Goal: Task Accomplishment & Management: Manage account settings

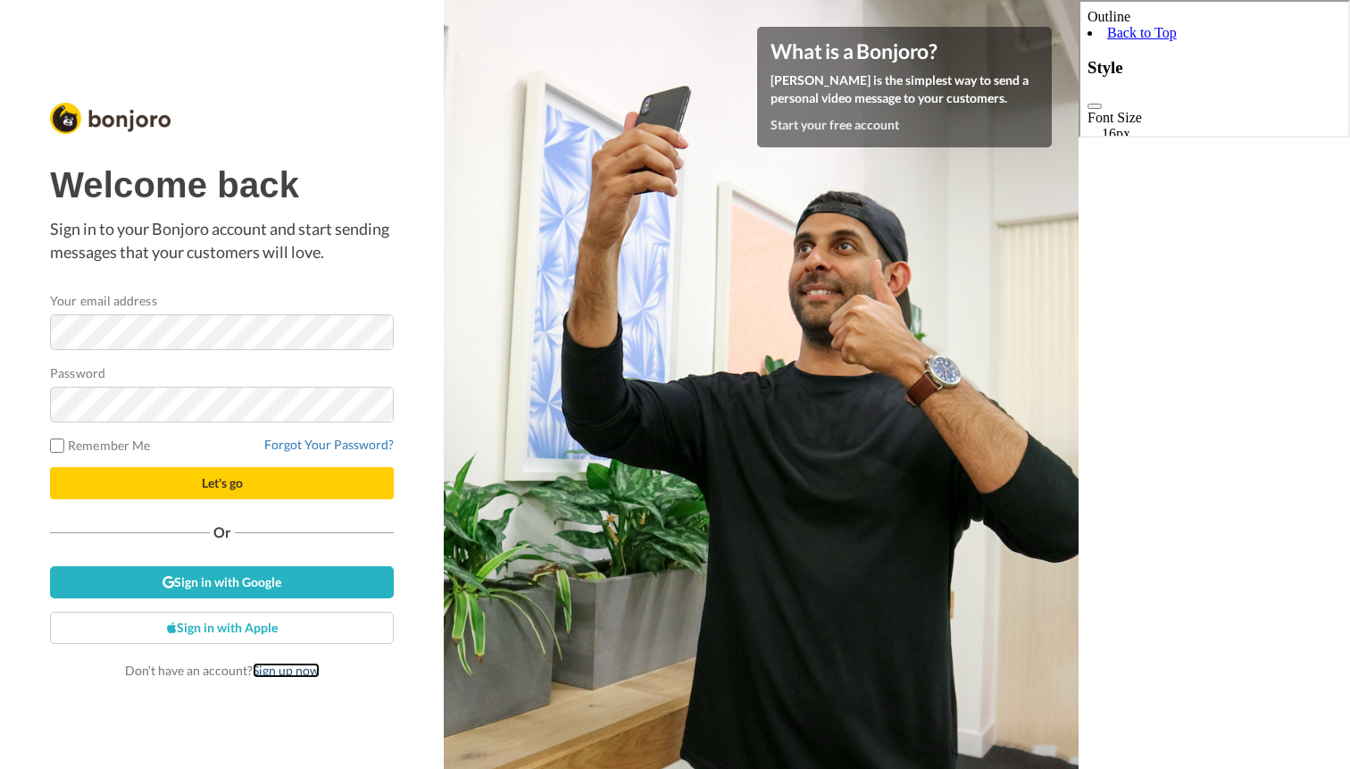
click at [296, 666] on link "Sign up now" at bounding box center [286, 670] width 67 height 15
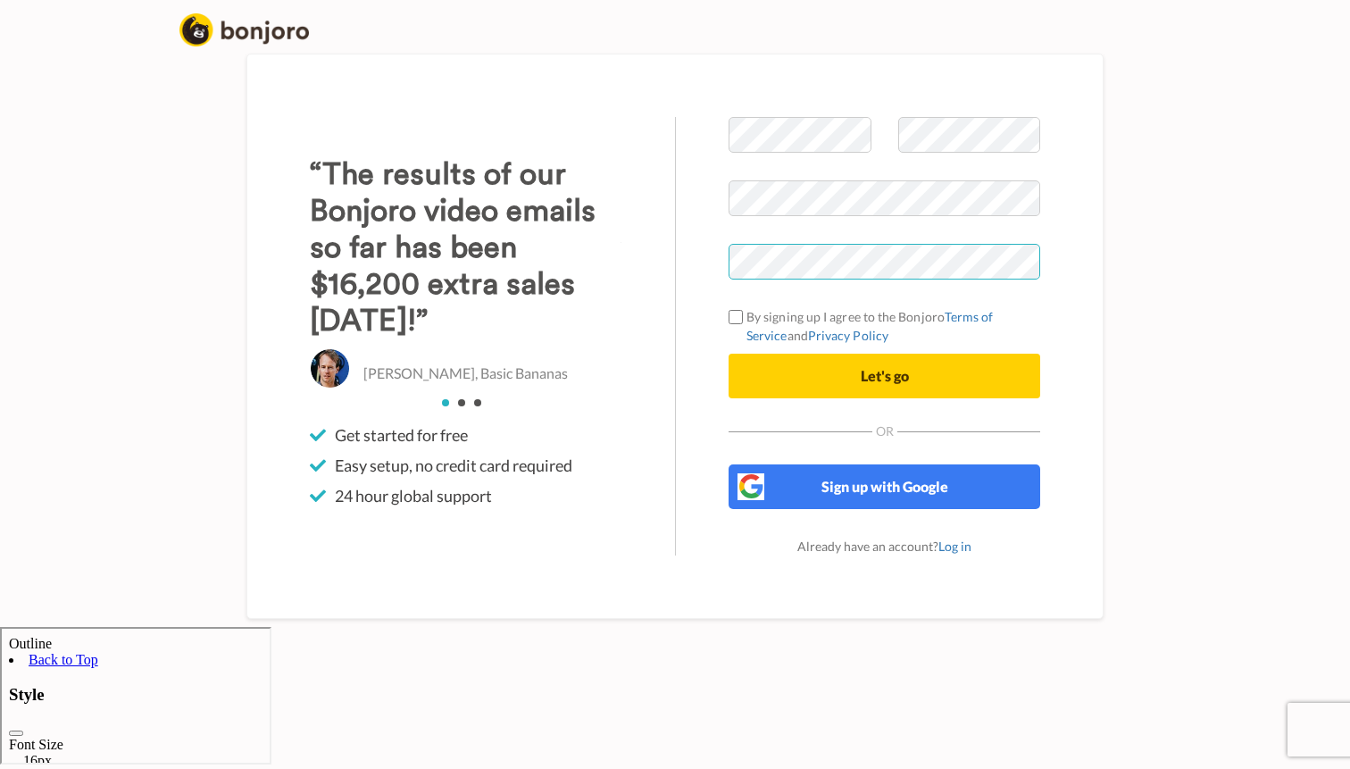
click at [694, 327] on div "Welcome to Bonjoro By signing up I agree to the Bonjoro Terms of Service and Pr…" at bounding box center [884, 336] width 419 height 438
click at [724, 336] on div "Welcome to Bonjoro By signing up I agree to the Bonjoro Terms of Service and Pr…" at bounding box center [884, 336] width 419 height 438
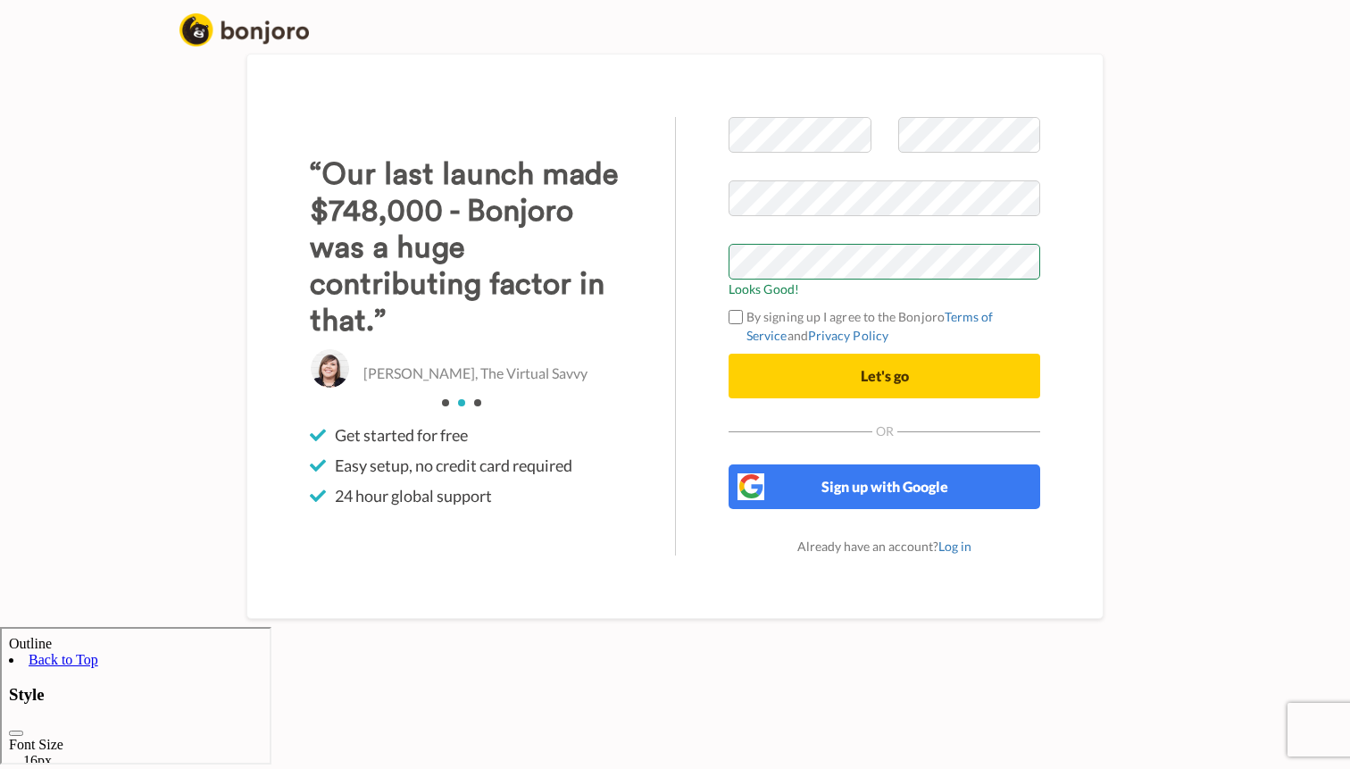
click at [1119, 273] on div "Welcome to Bonjoro Looks Good! By signing up I agree to the Bonjoro Terms of Se…" at bounding box center [675, 336] width 1018 height 582
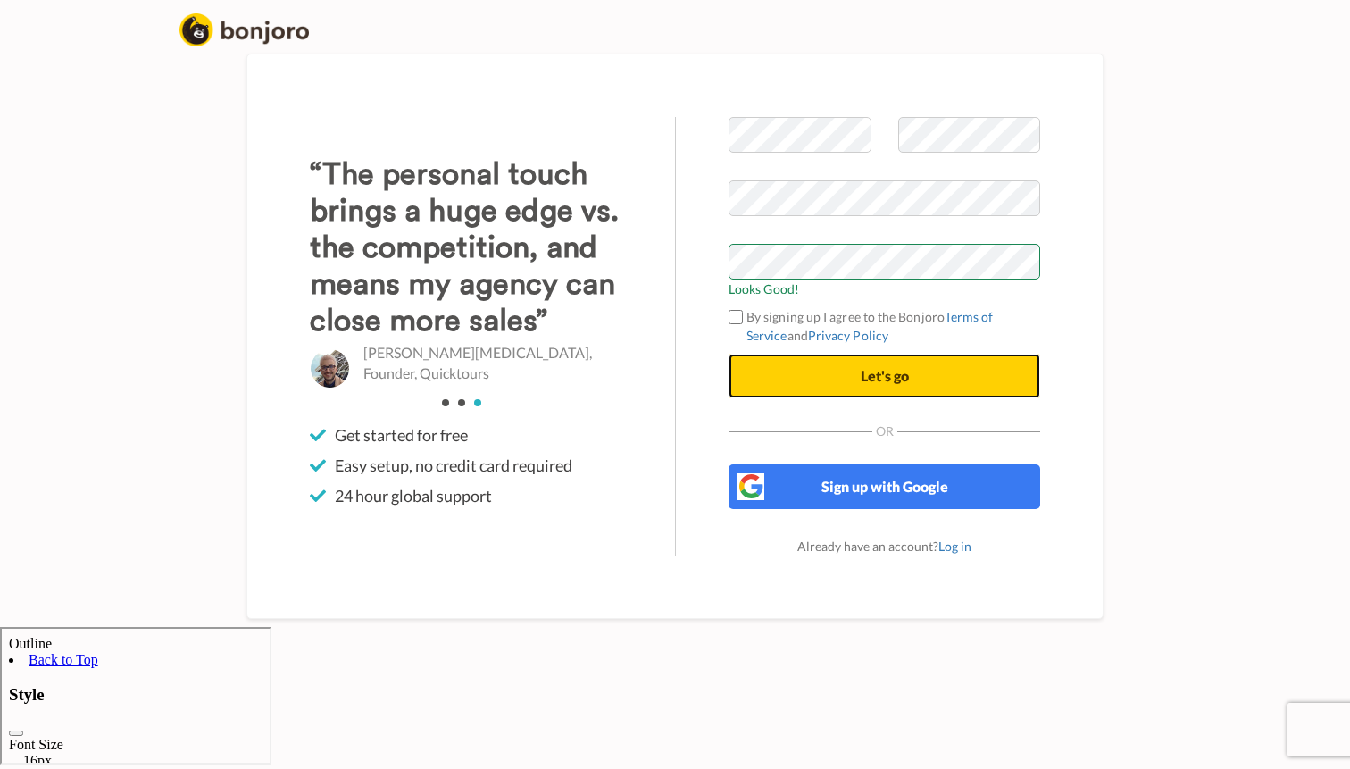
click at [881, 384] on span "Let's go" at bounding box center [885, 375] width 48 height 17
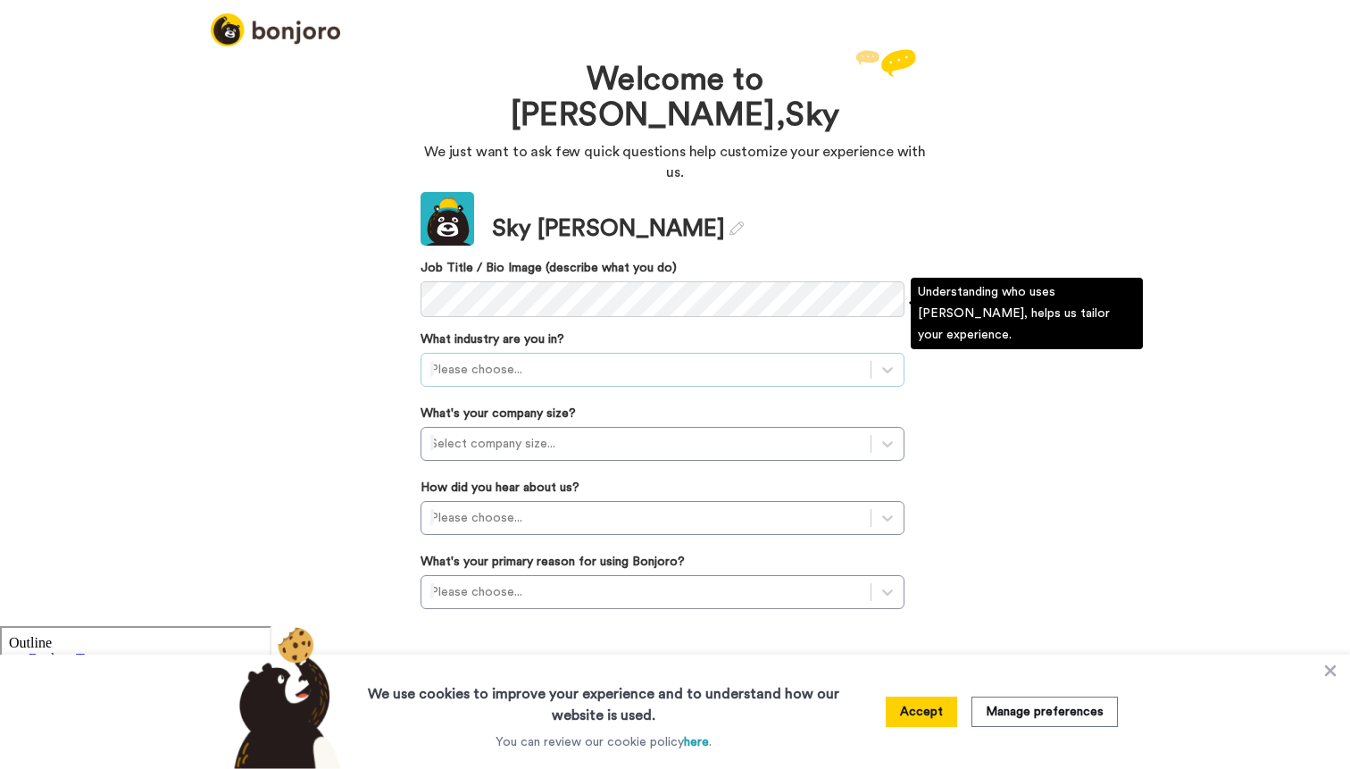
click at [648, 359] on div at bounding box center [645, 369] width 431 height 21
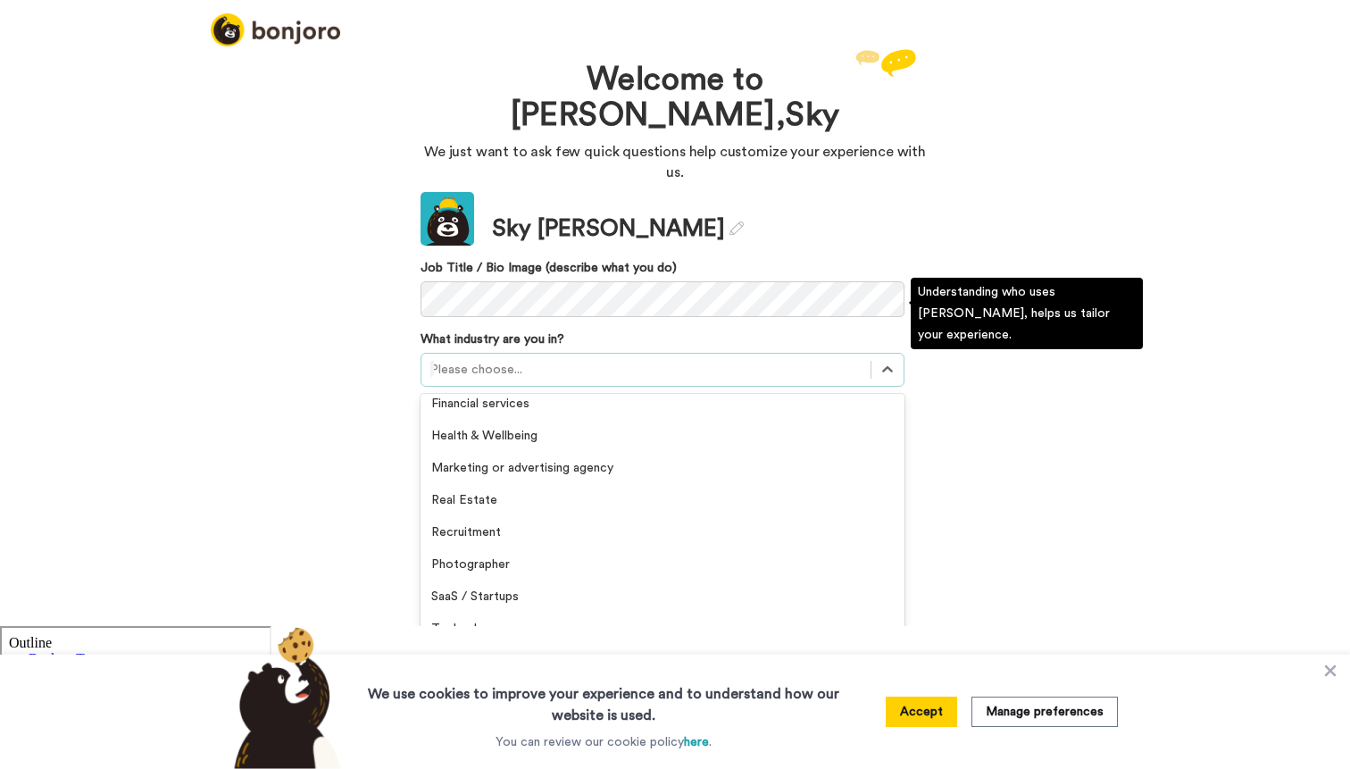
scroll to position [302, 0]
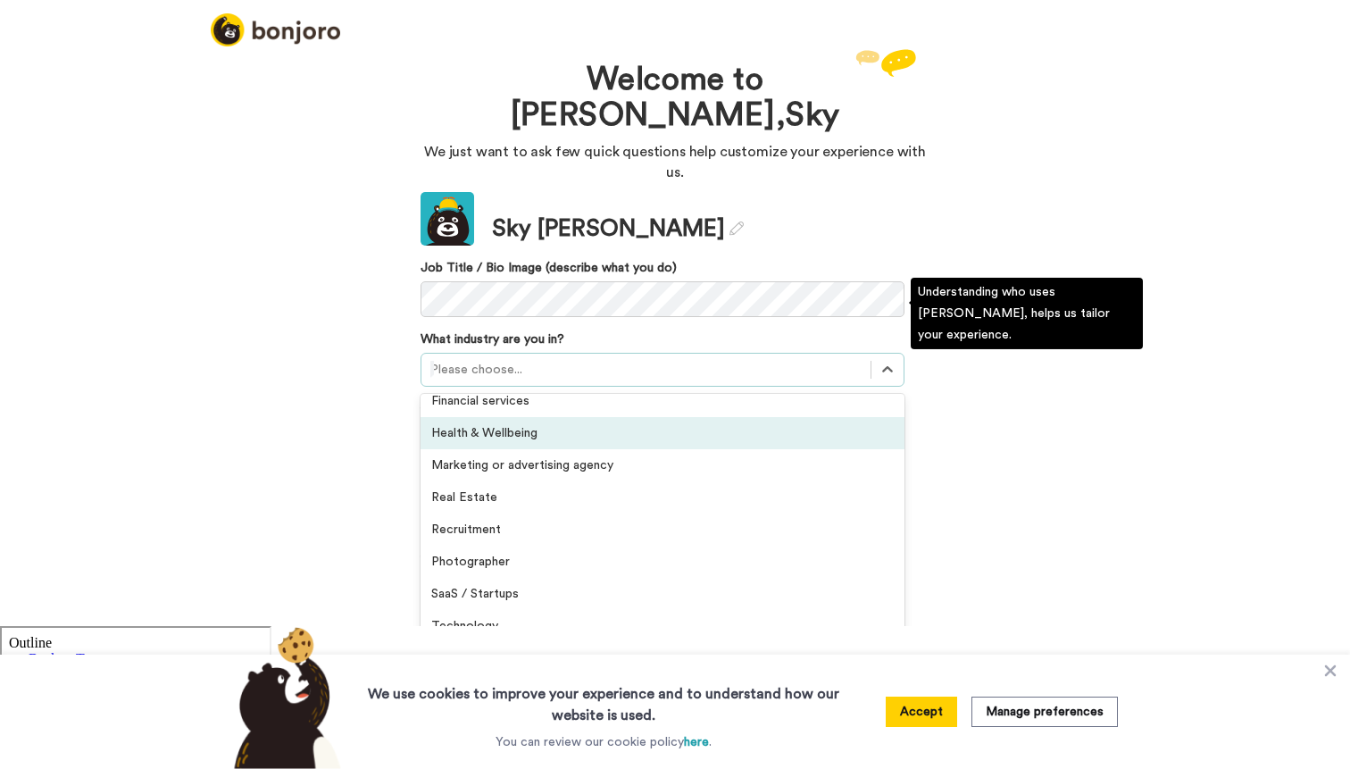
click at [536, 417] on div "Health & Wellbeing" at bounding box center [663, 433] width 484 height 32
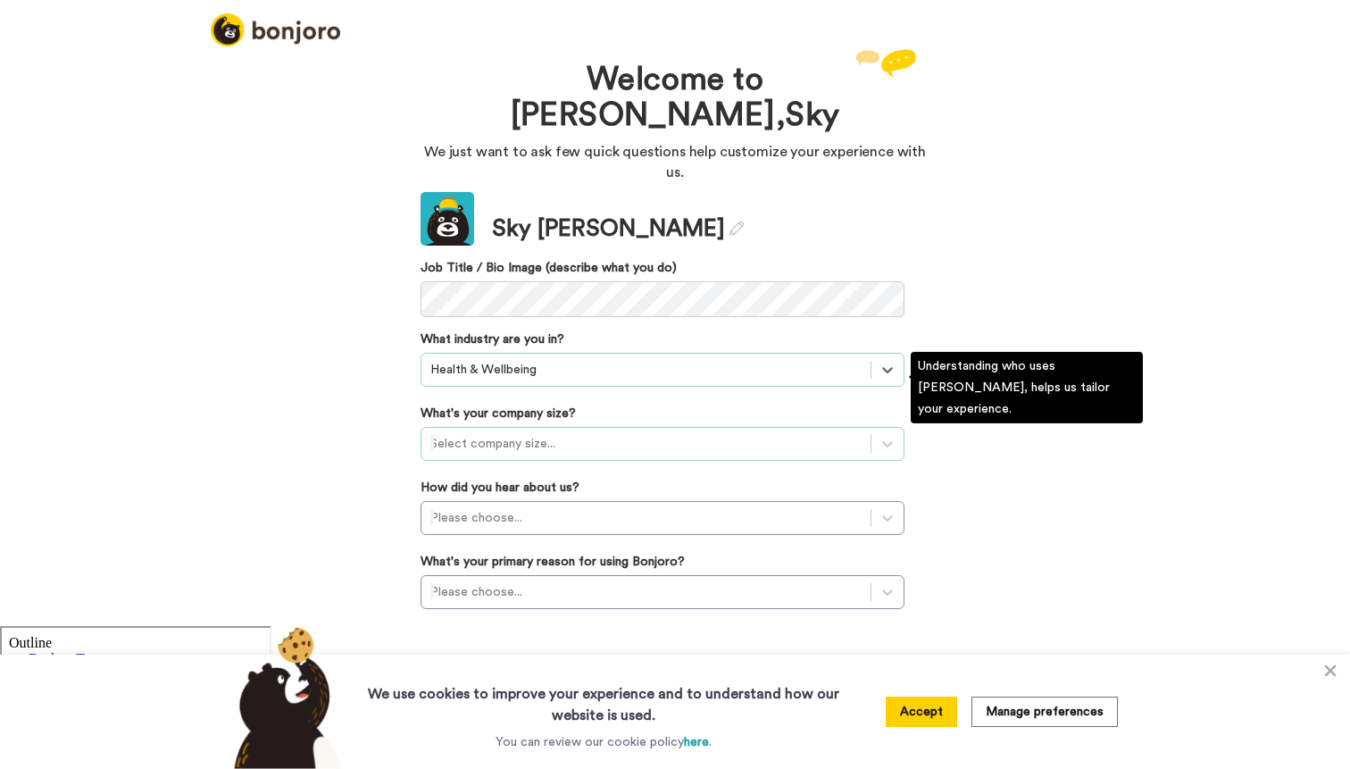
click at [495, 433] on div at bounding box center [645, 443] width 431 height 21
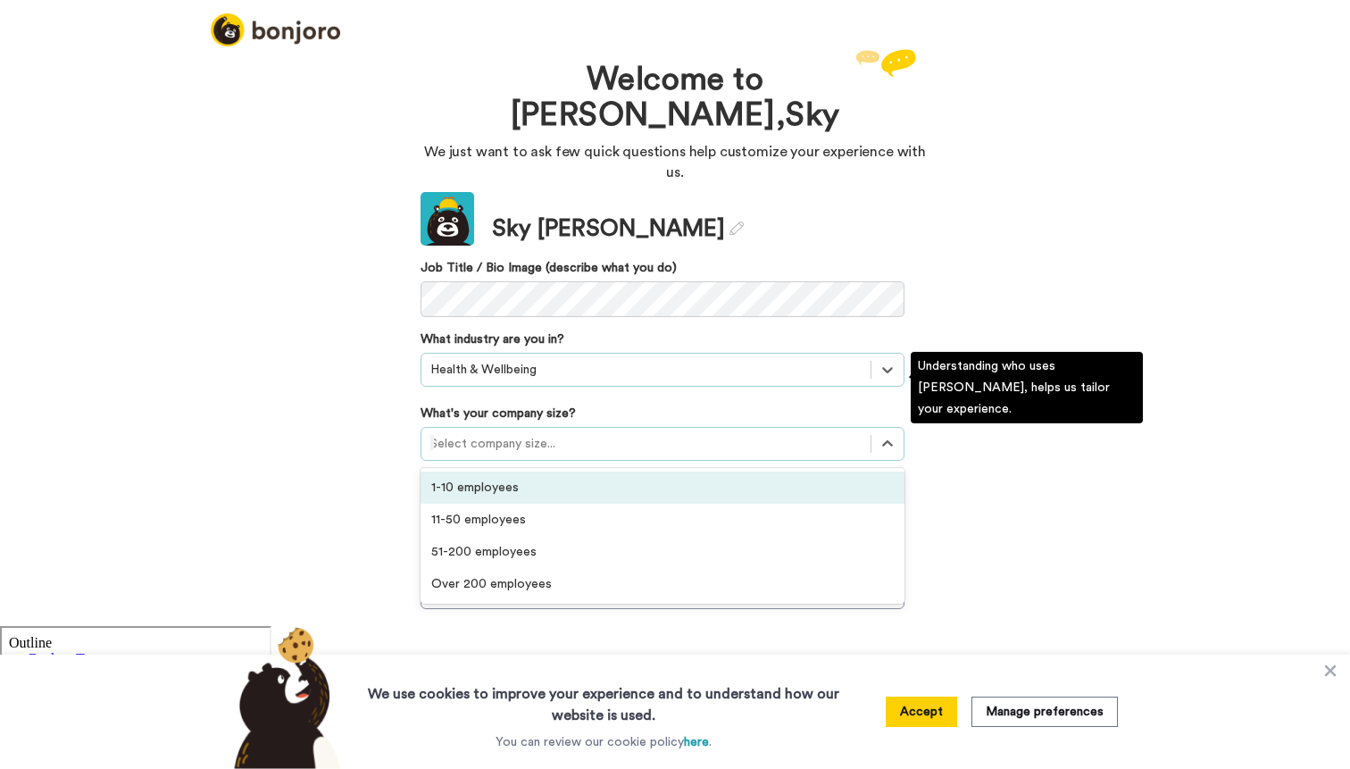
click at [478, 472] on div "1-10 employees" at bounding box center [663, 488] width 484 height 32
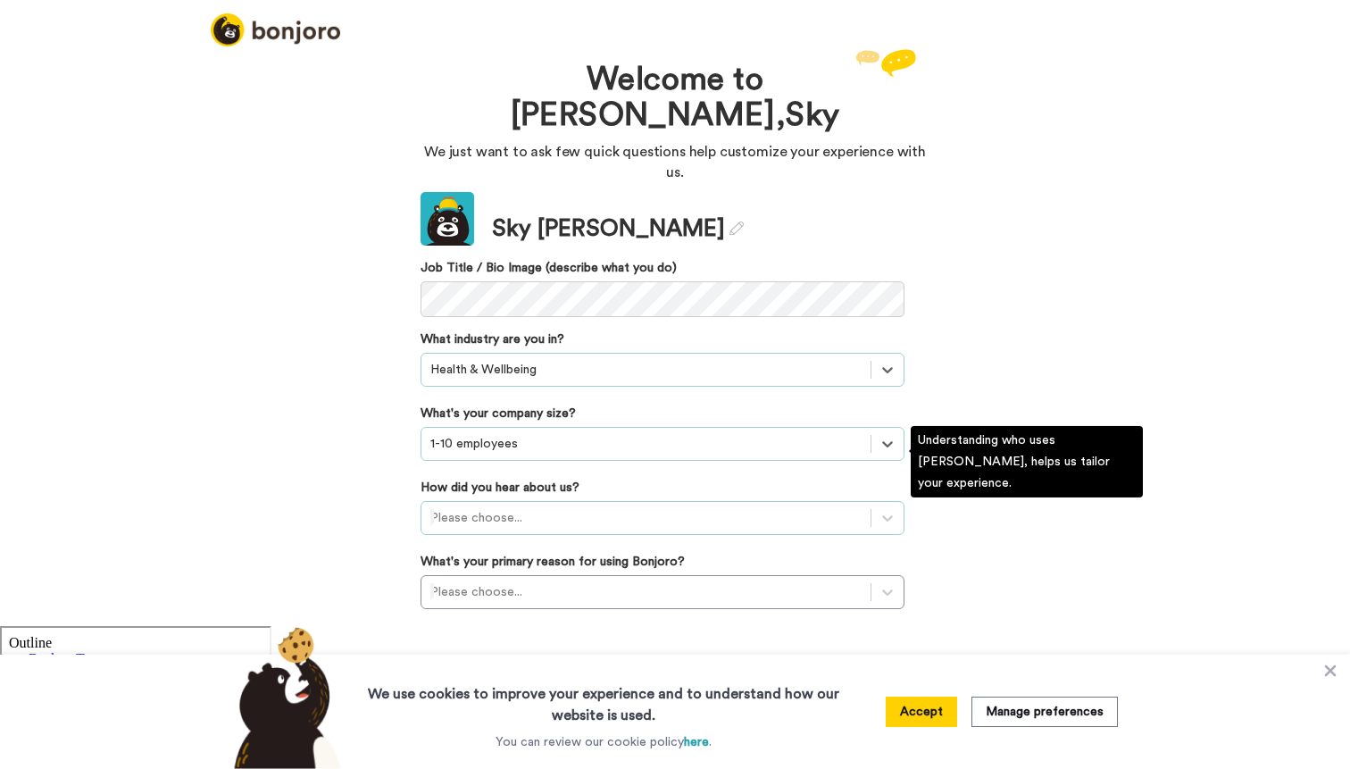
click at [485, 507] on div at bounding box center [645, 517] width 431 height 21
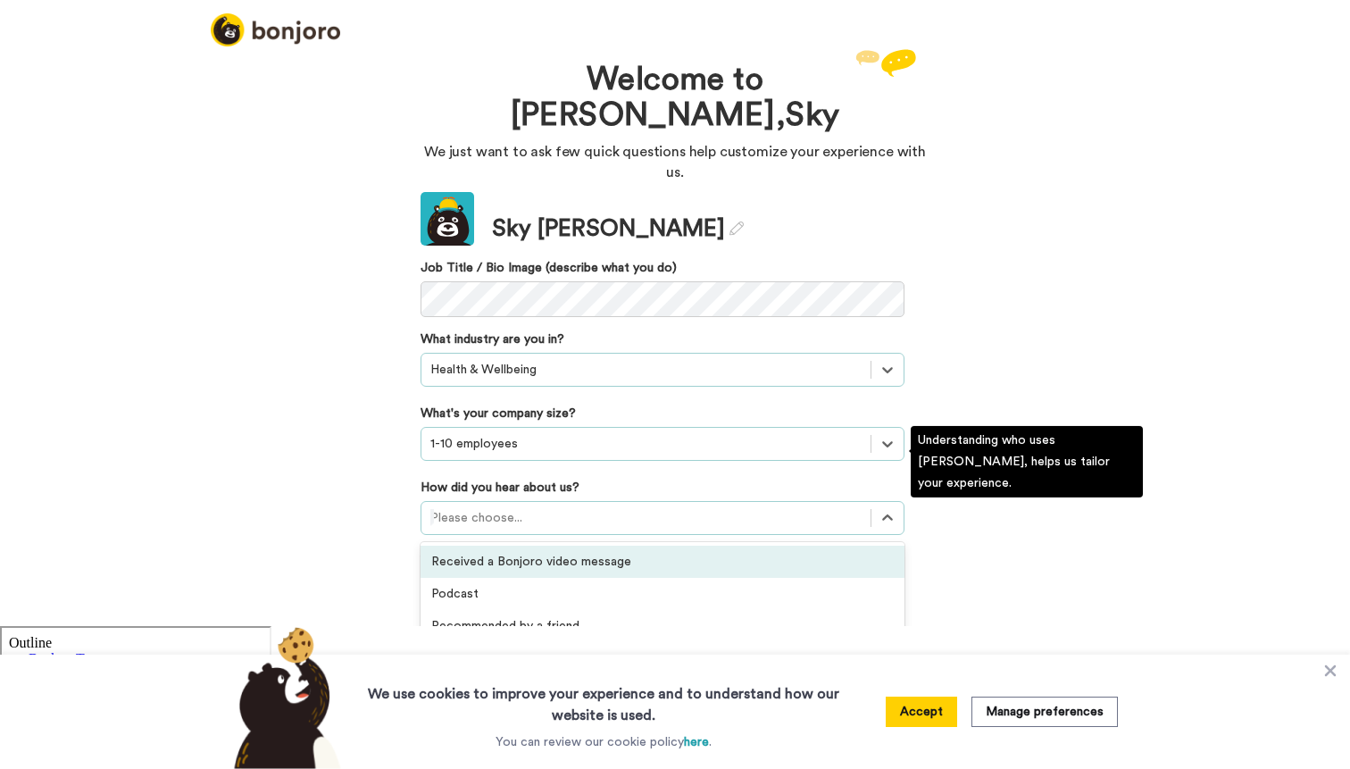
click at [479, 546] on div "Received a Bonjoro video message" at bounding box center [663, 562] width 484 height 32
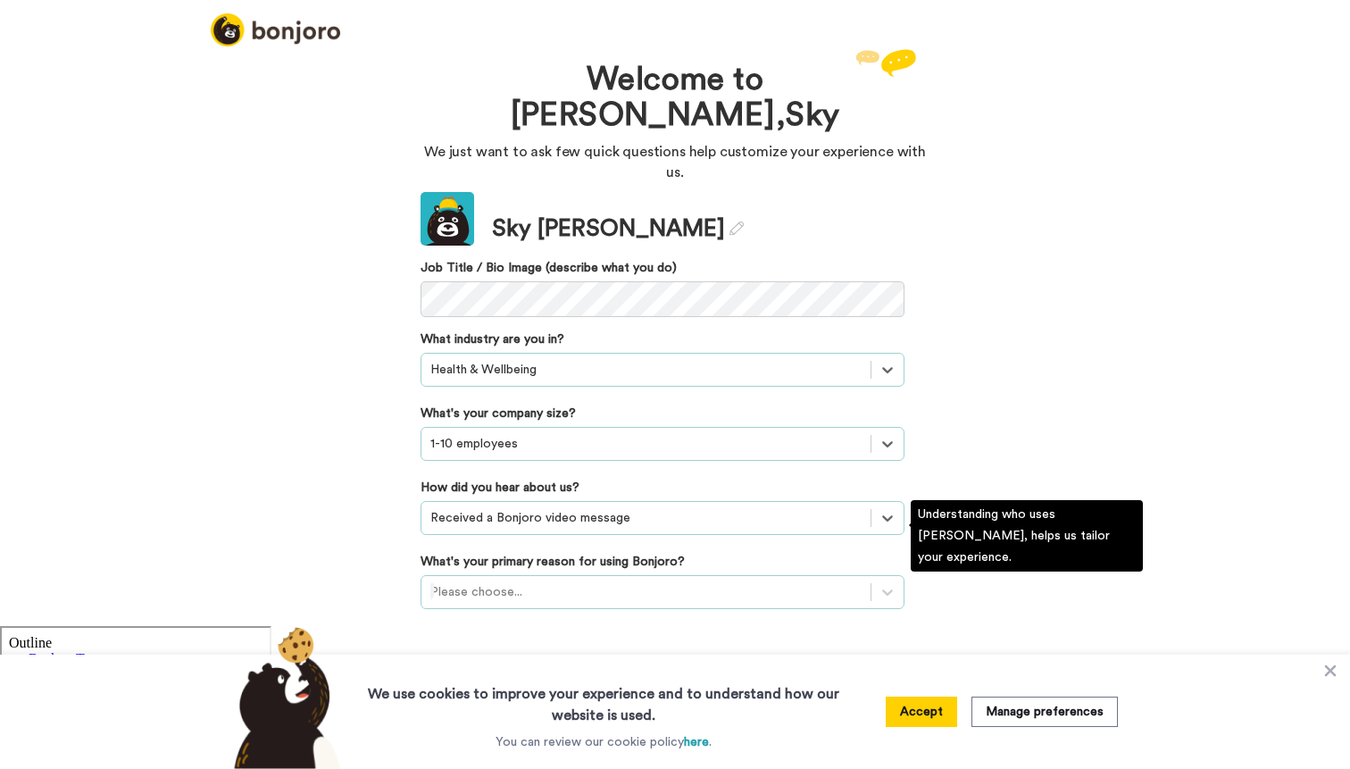
click at [490, 581] on div at bounding box center [645, 591] width 431 height 21
click at [521, 684] on div "Converting leads" at bounding box center [663, 700] width 484 height 32
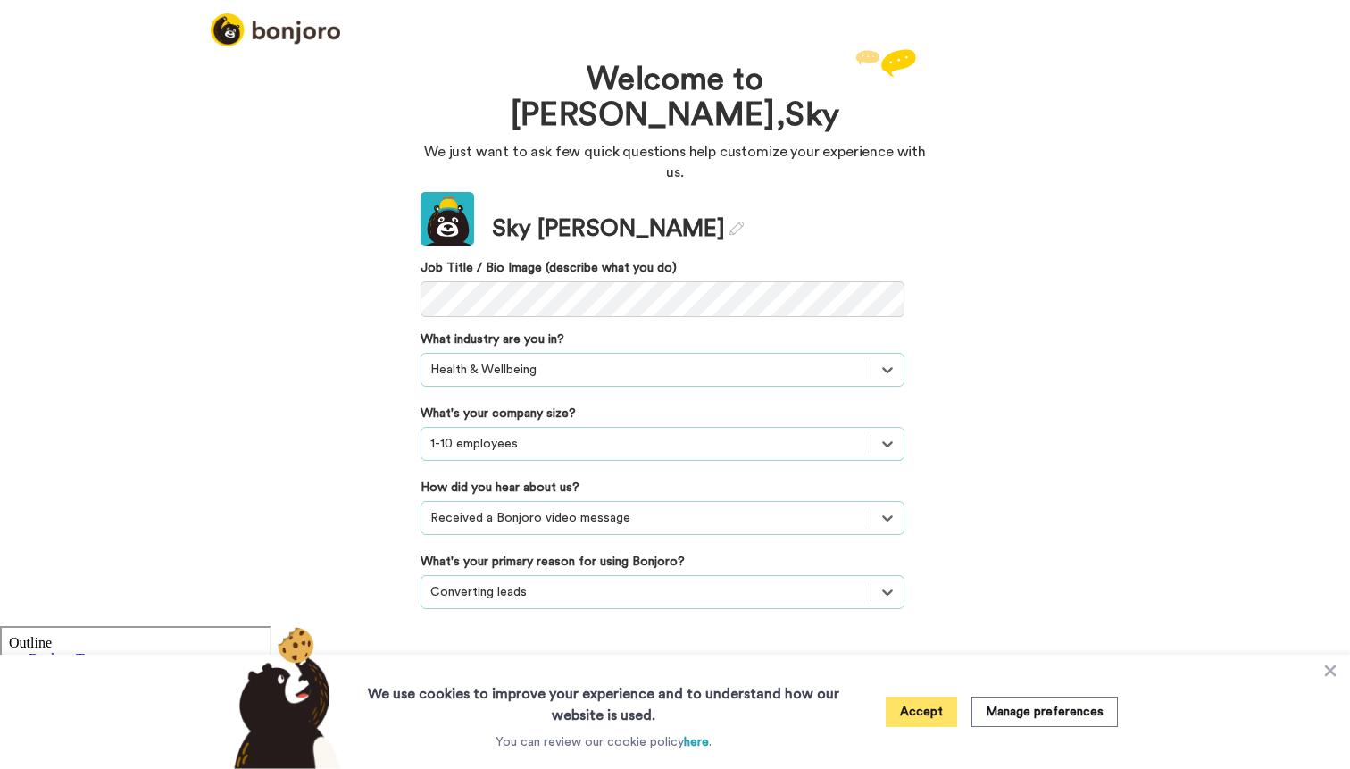
click at [906, 711] on button "Accept" at bounding box center [921, 712] width 71 height 30
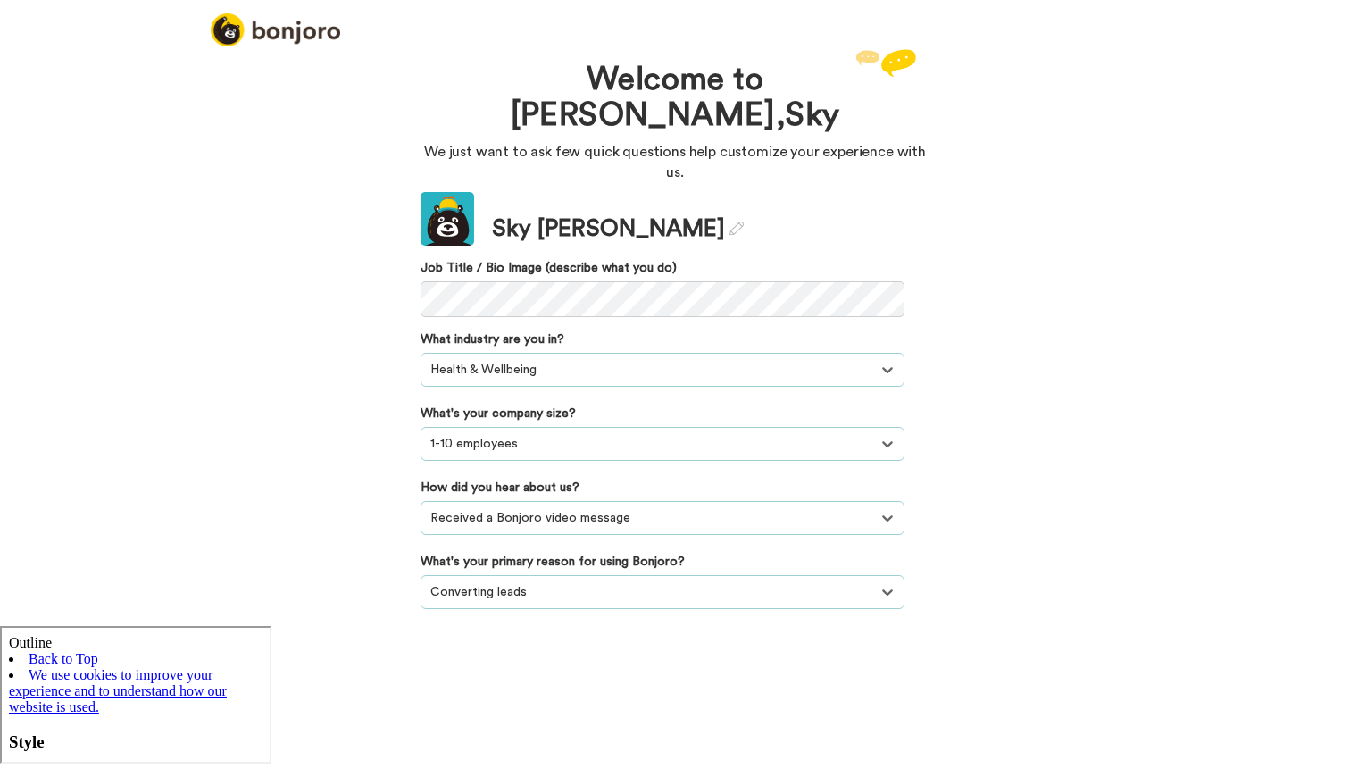
click at [747, 648] on button "Continue" at bounding box center [663, 665] width 484 height 34
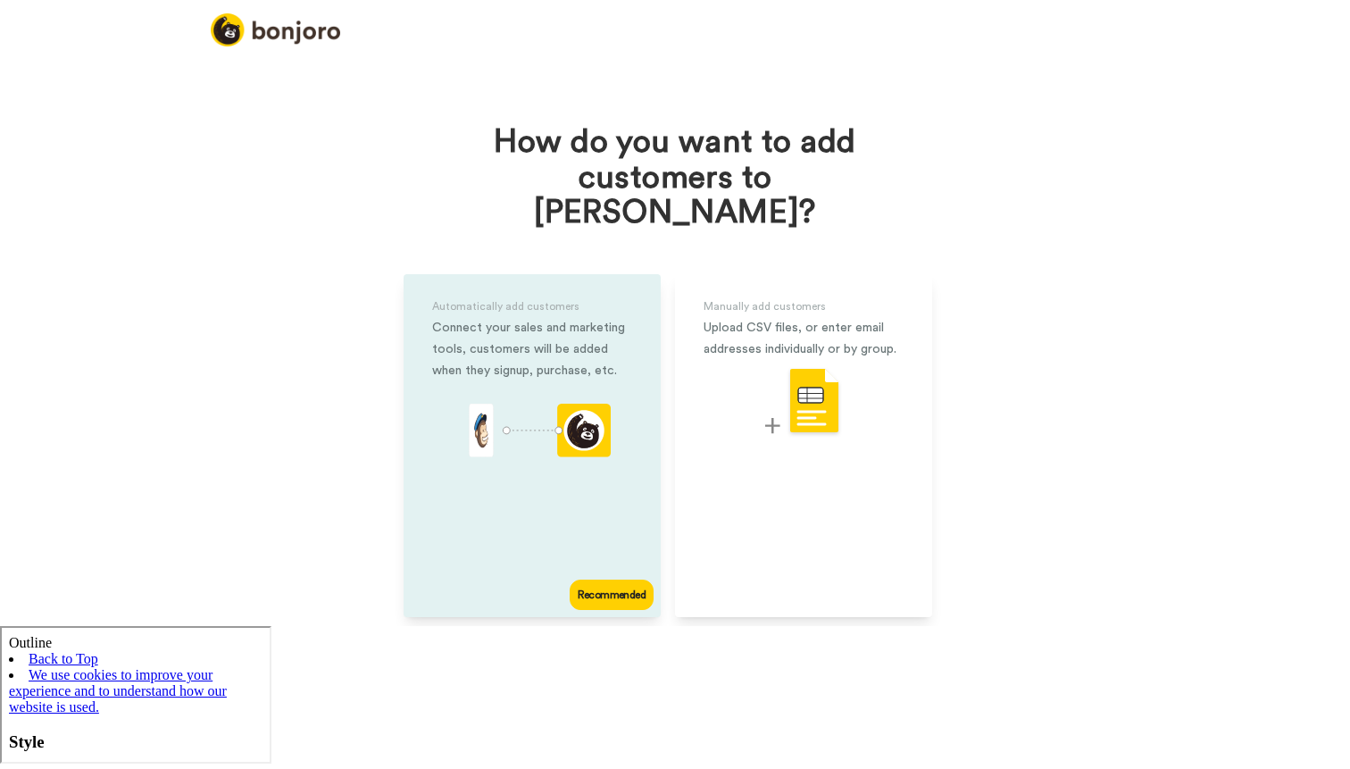
click at [596, 424] on icon "animation" at bounding box center [596, 426] width 4 height 4
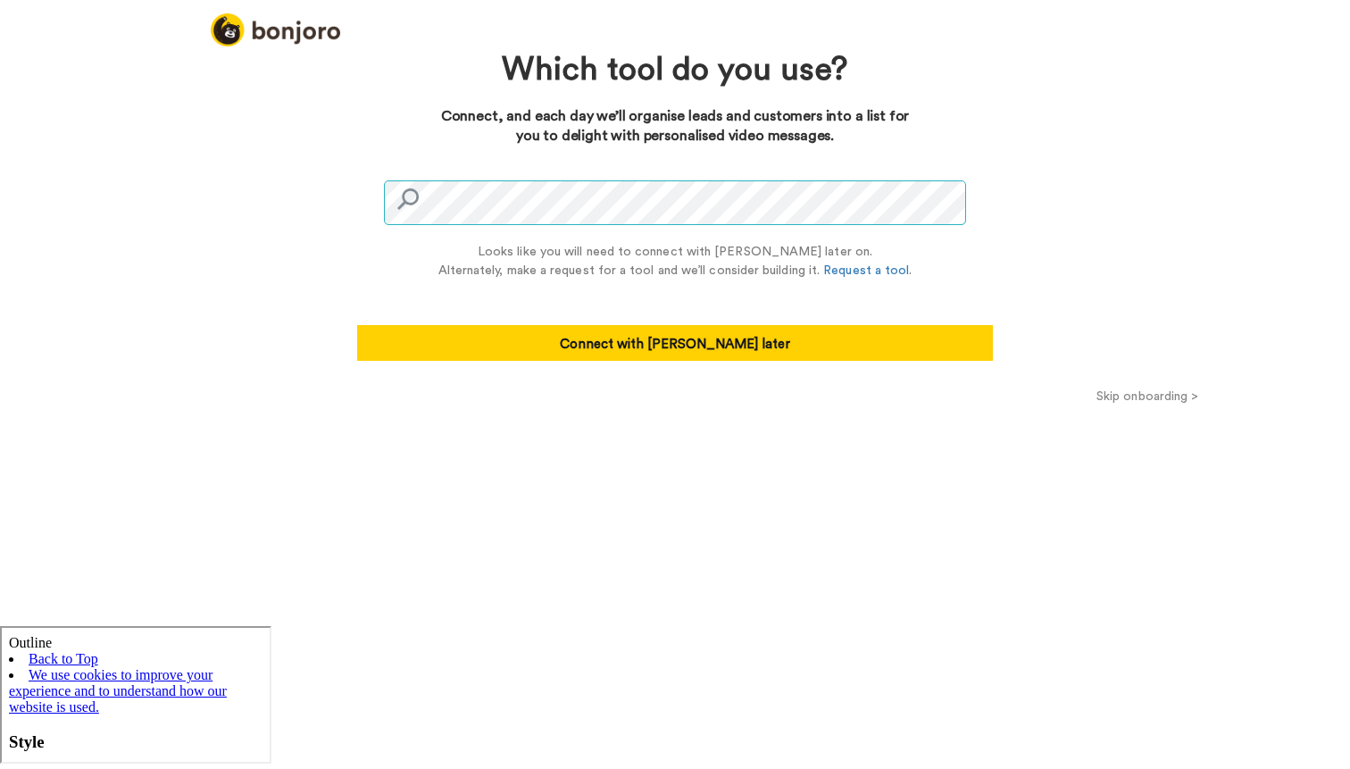
click at [407, 202] on div at bounding box center [675, 199] width 583 height 52
click at [415, 195] on div at bounding box center [675, 199] width 583 height 52
click at [1119, 392] on button "Skip onboarding >" at bounding box center [1147, 396] width 405 height 19
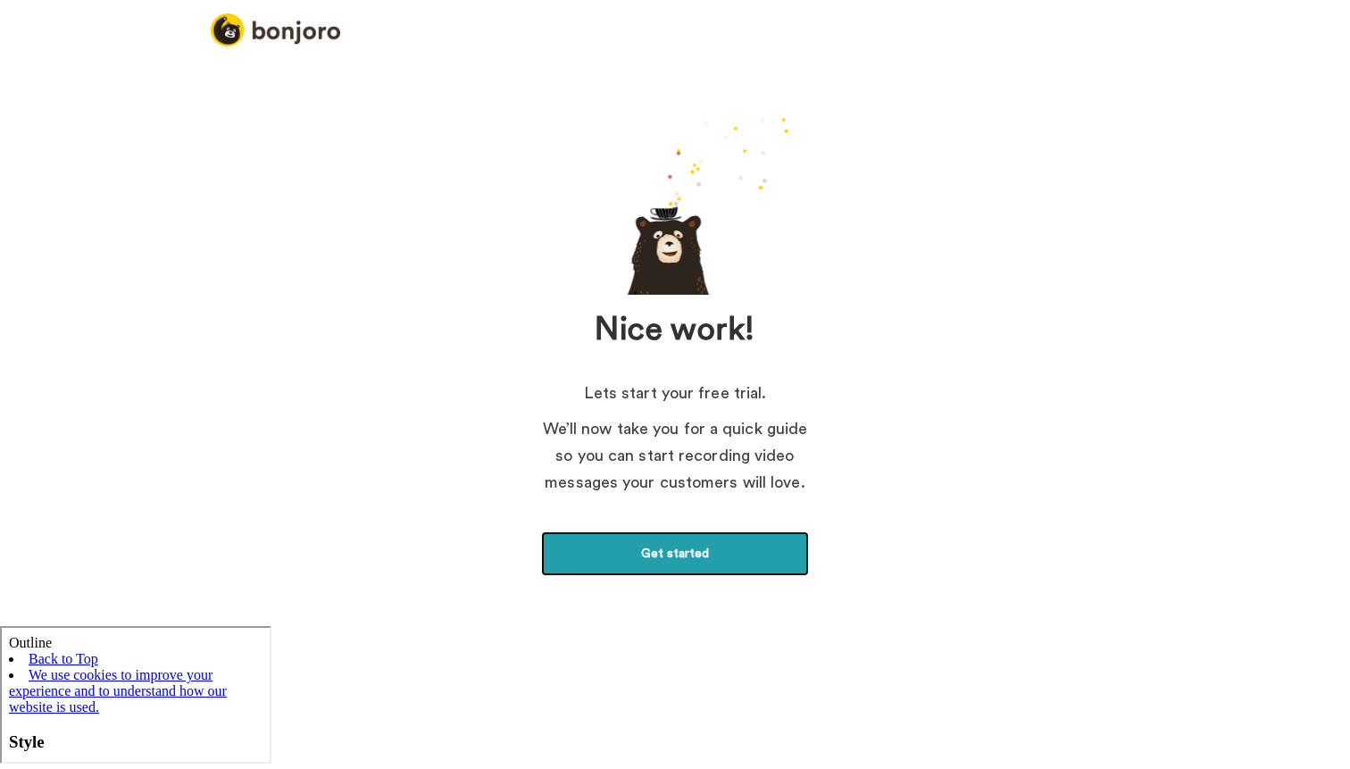
click at [700, 545] on link "Get started" at bounding box center [675, 553] width 268 height 45
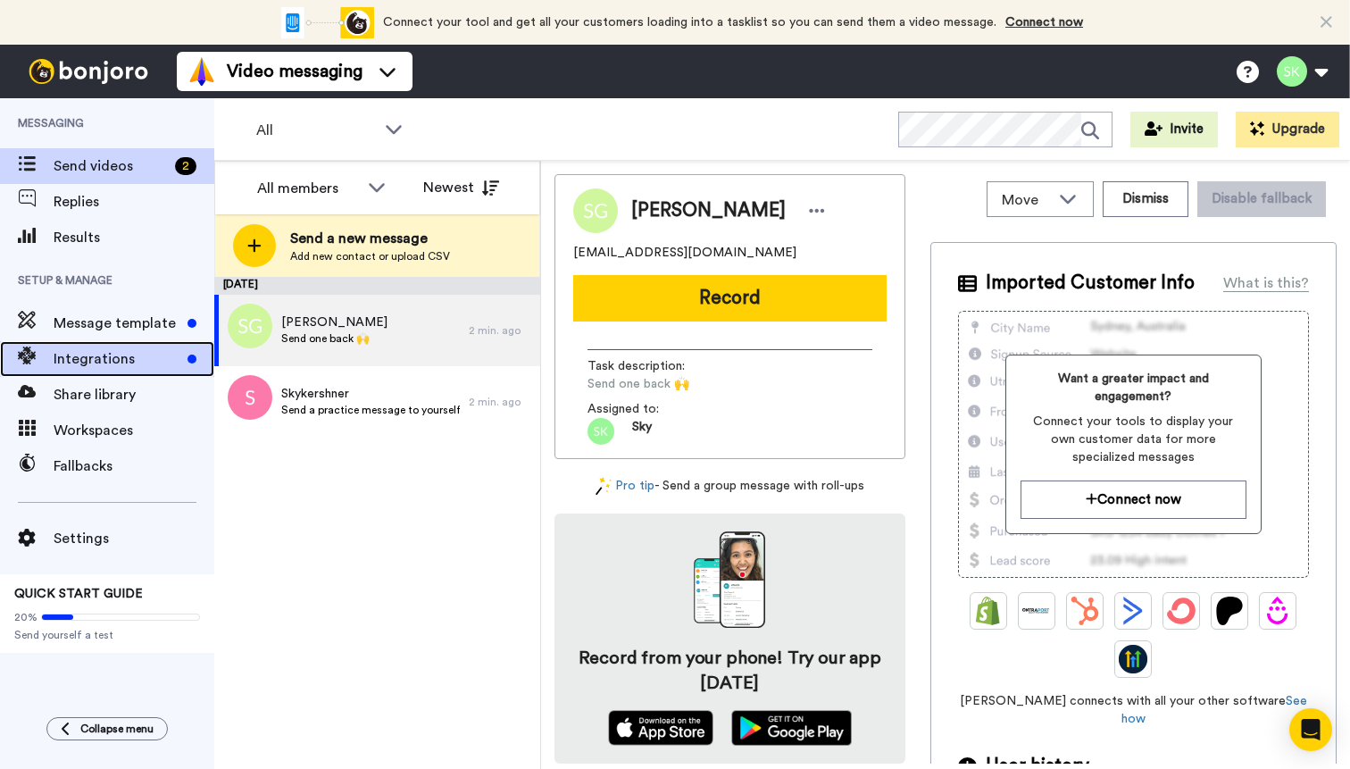
click at [134, 372] on div "Integrations" at bounding box center [107, 359] width 214 height 36
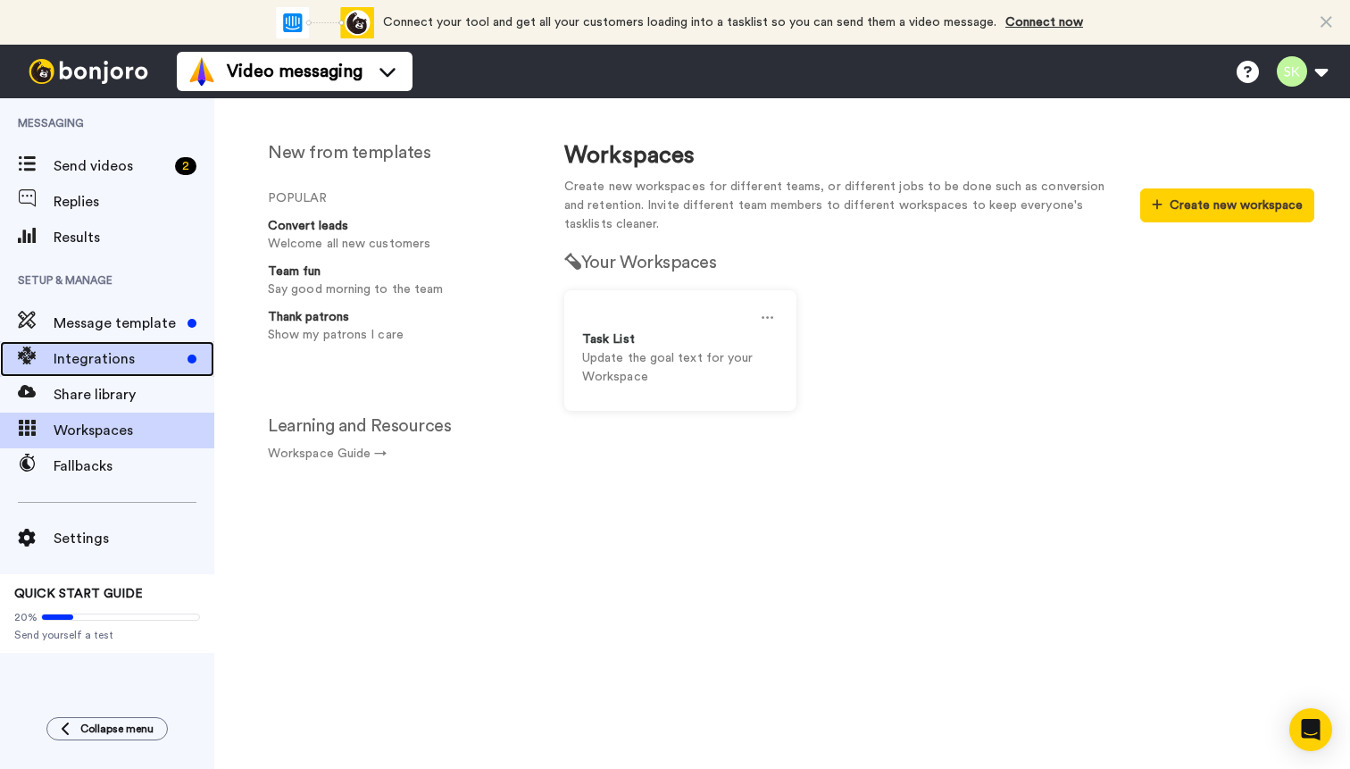
click at [153, 364] on span "Integrations" at bounding box center [117, 358] width 127 height 21
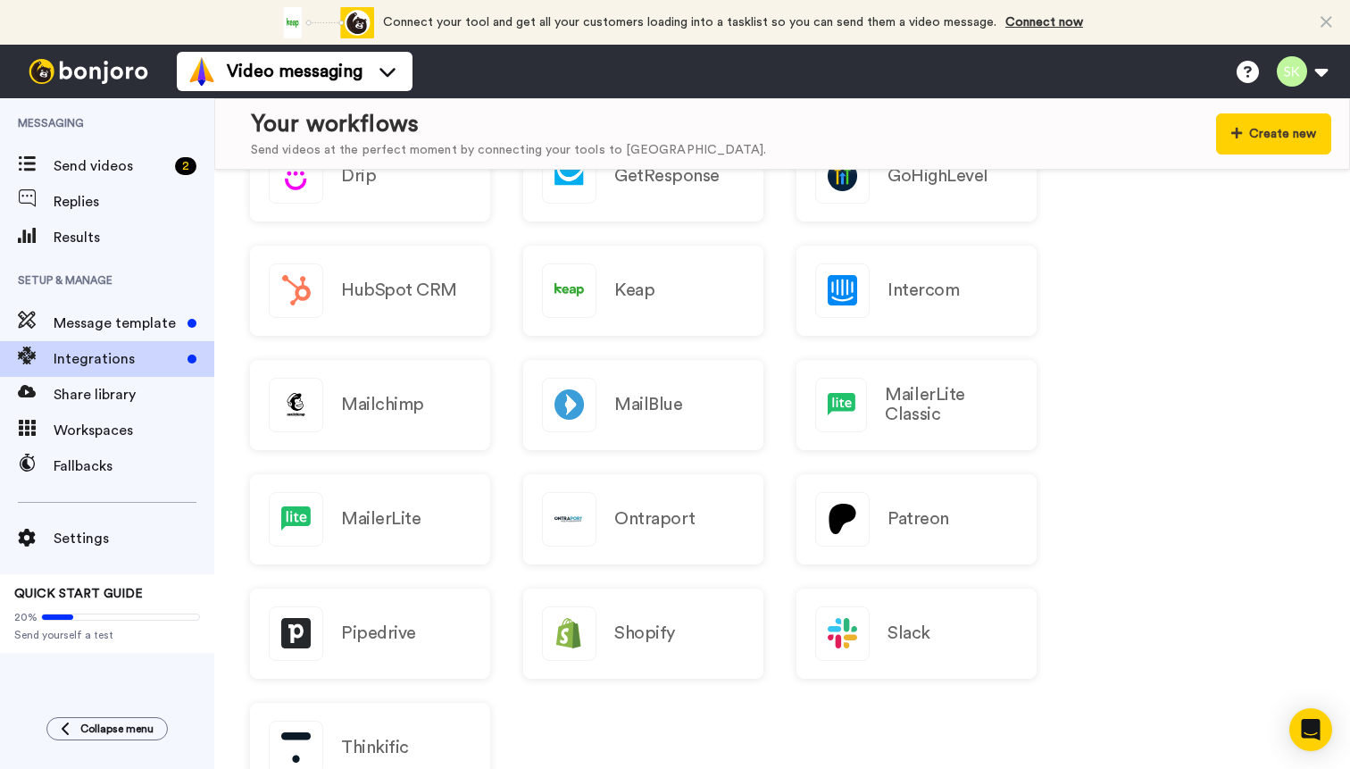
scroll to position [408, 0]
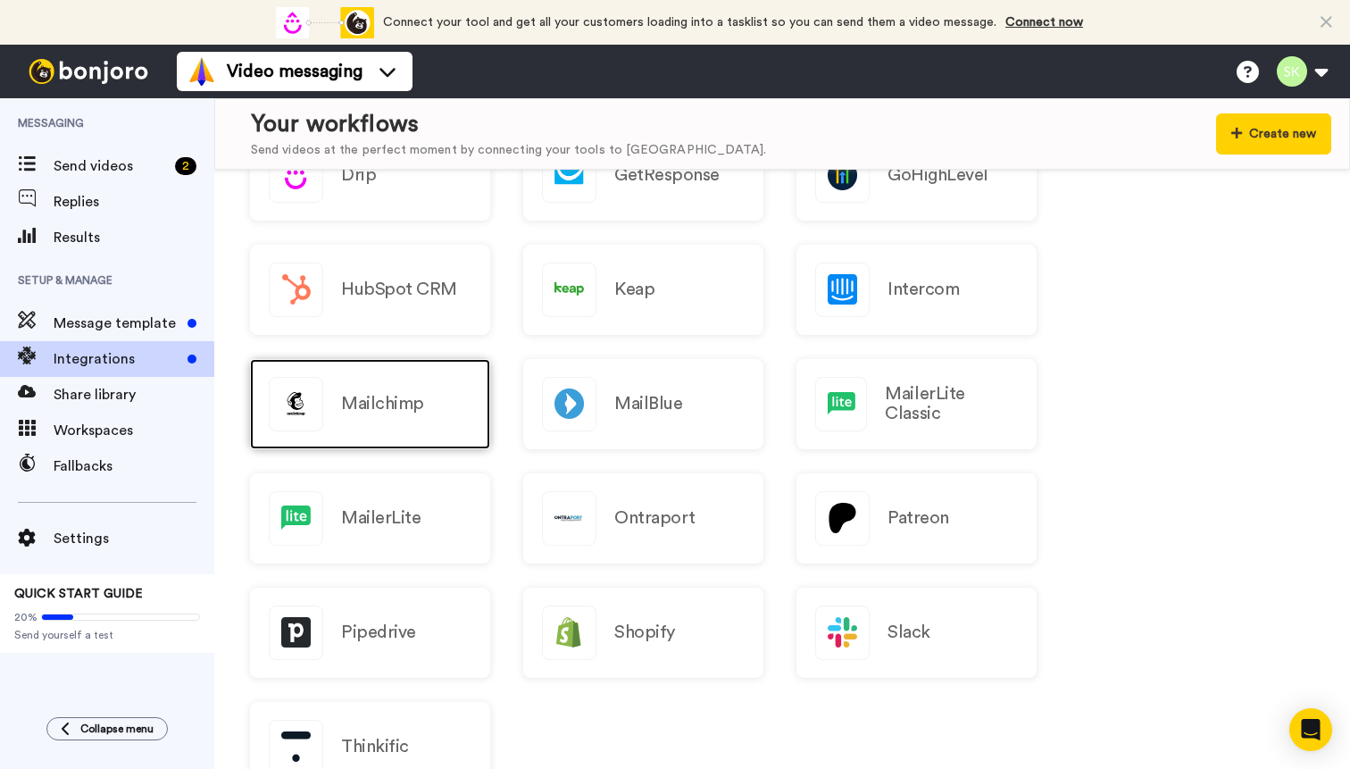
click at [351, 401] on h2 "Mailchimp" at bounding box center [382, 404] width 83 height 20
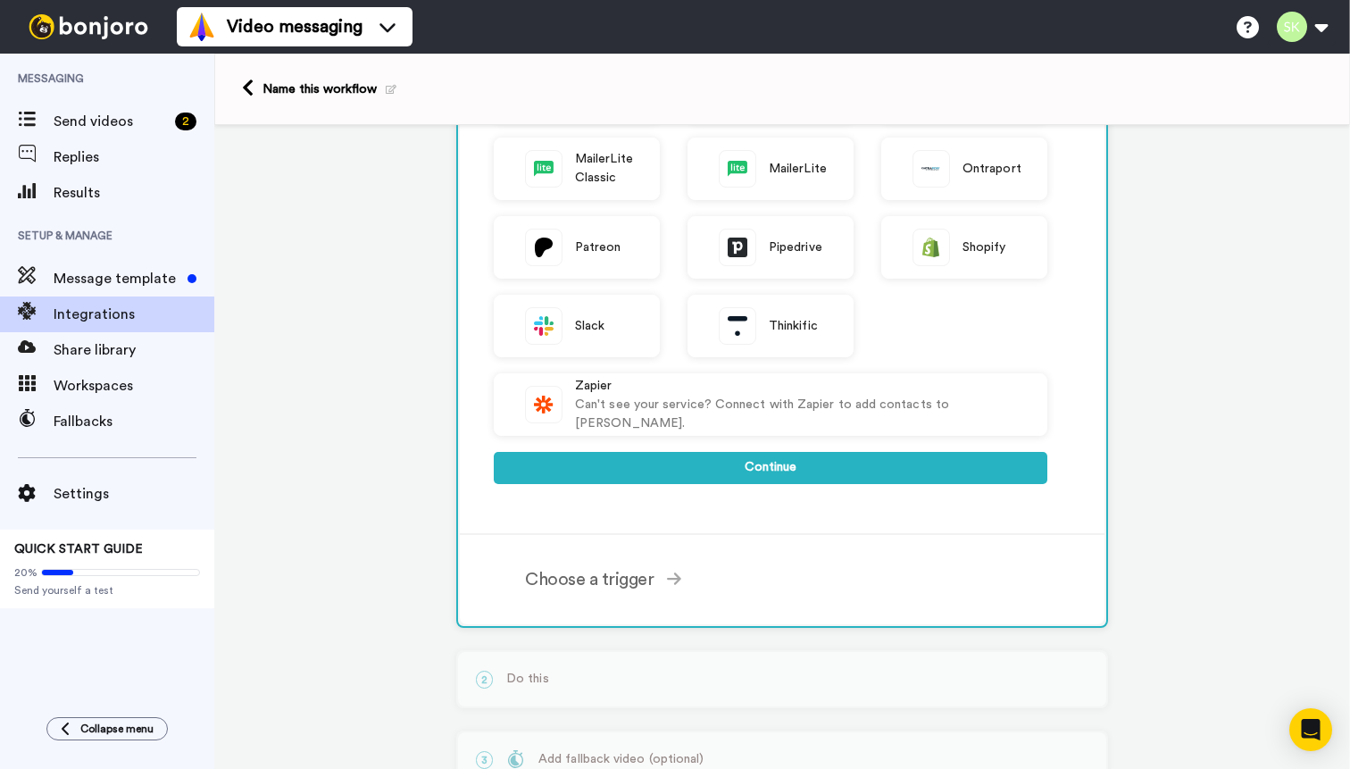
scroll to position [494, 0]
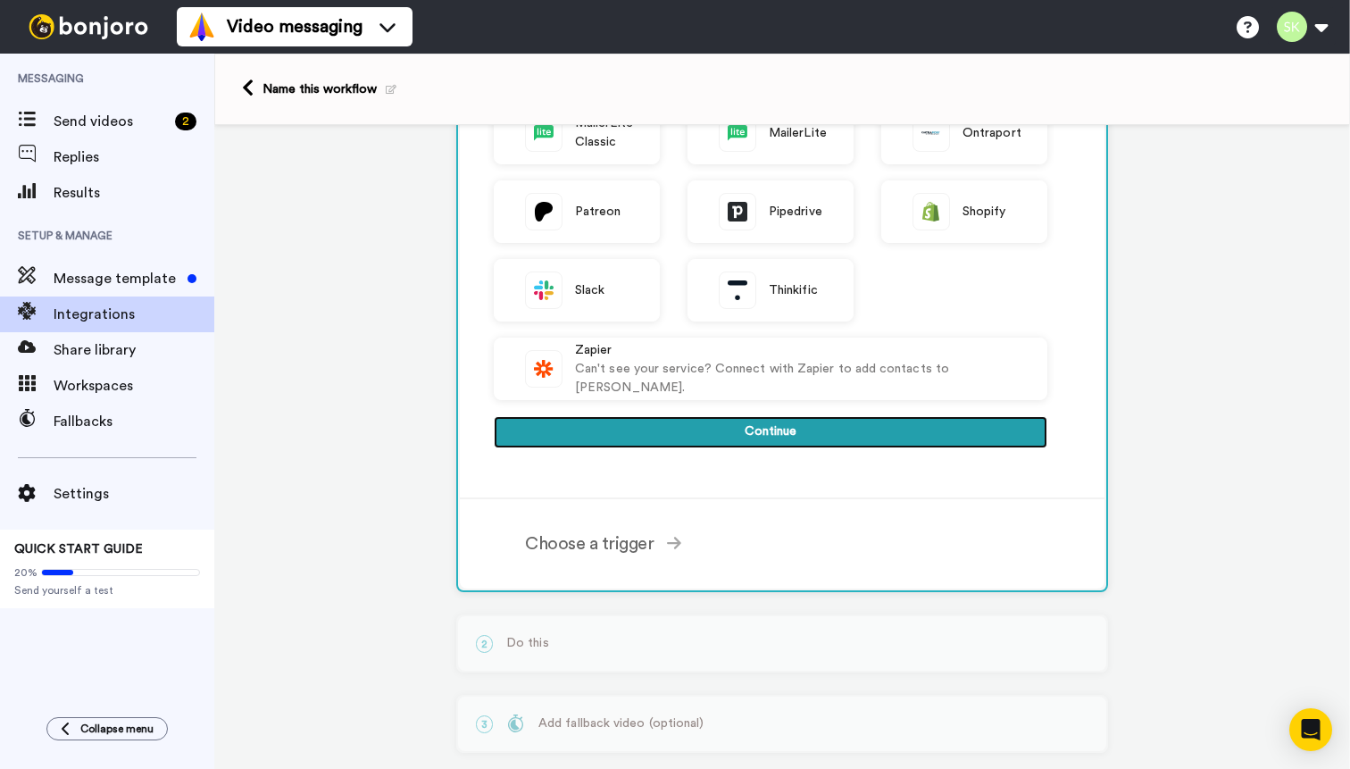
click at [794, 427] on button "Continue" at bounding box center [771, 432] width 554 height 32
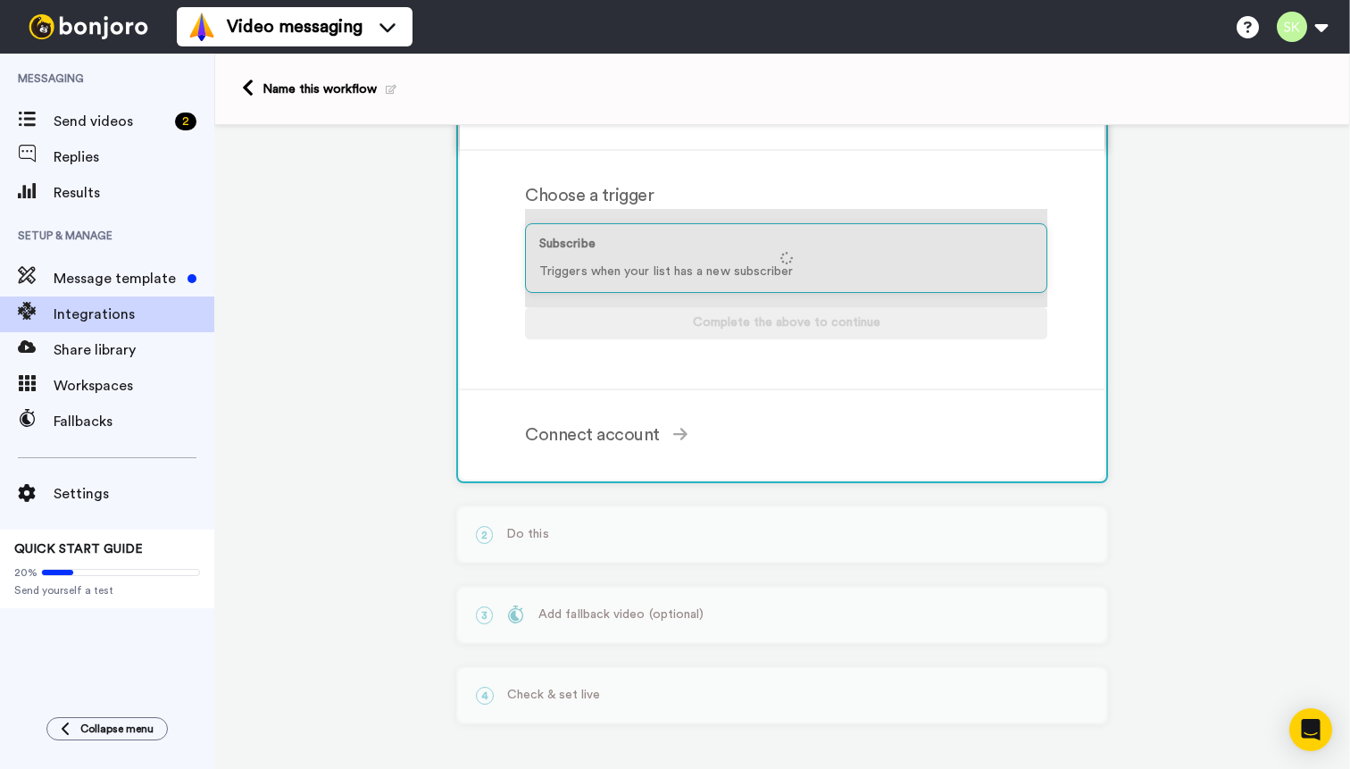
scroll to position [151, 0]
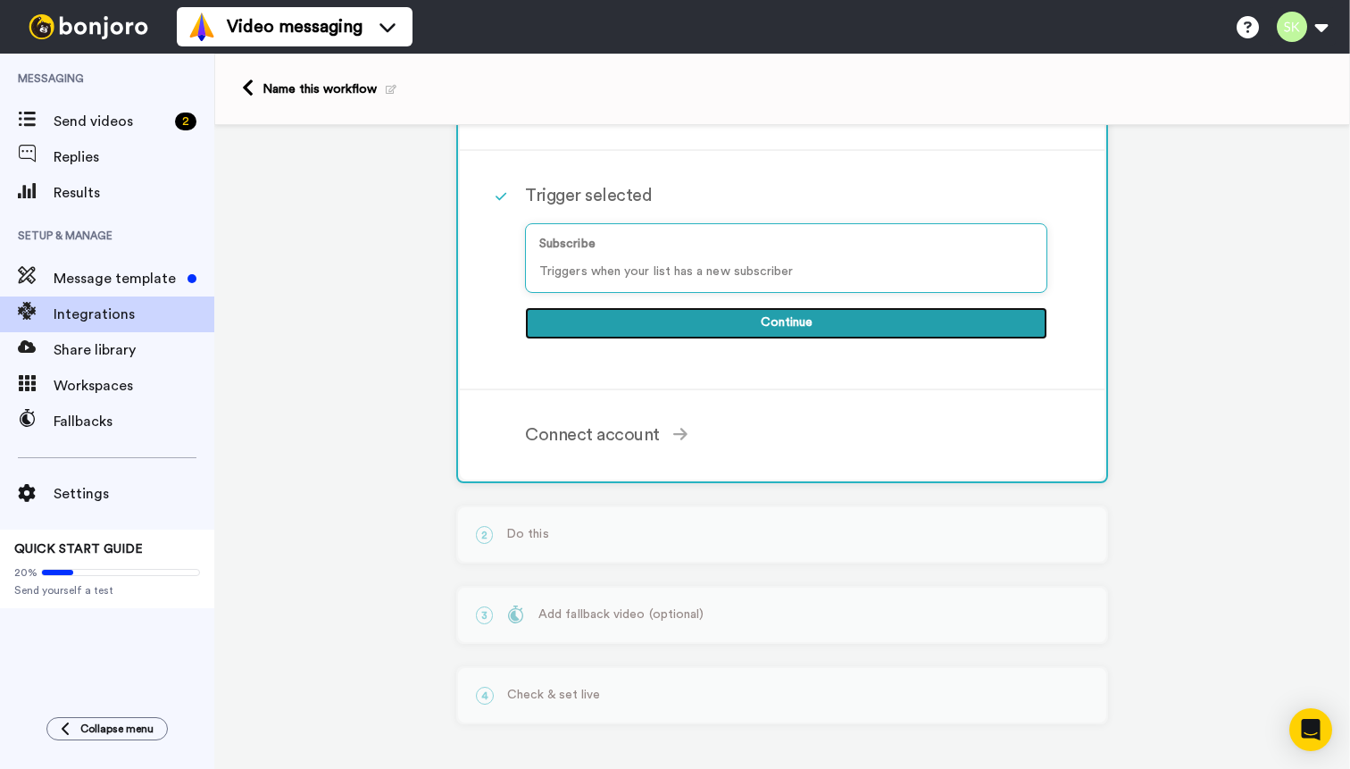
click at [789, 322] on button "Continue" at bounding box center [786, 323] width 522 height 32
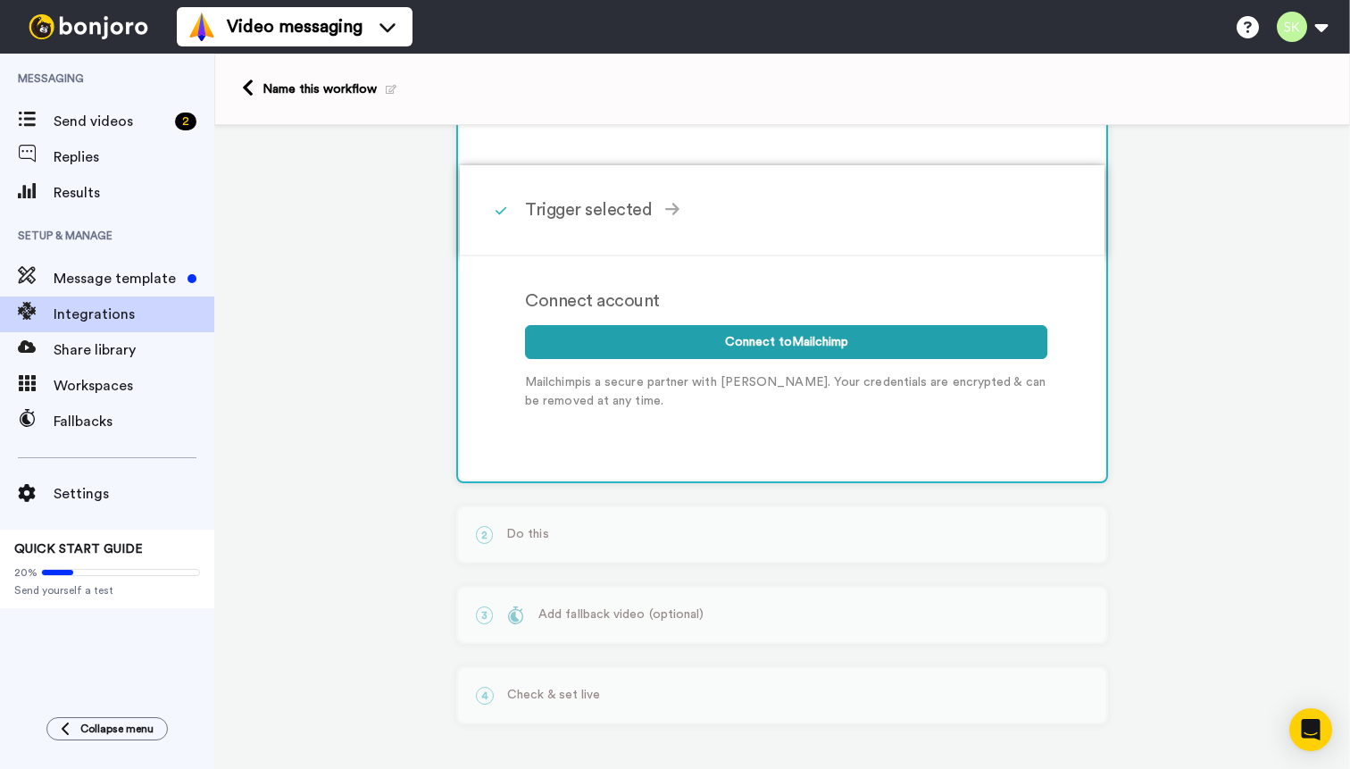
scroll to position [136, 0]
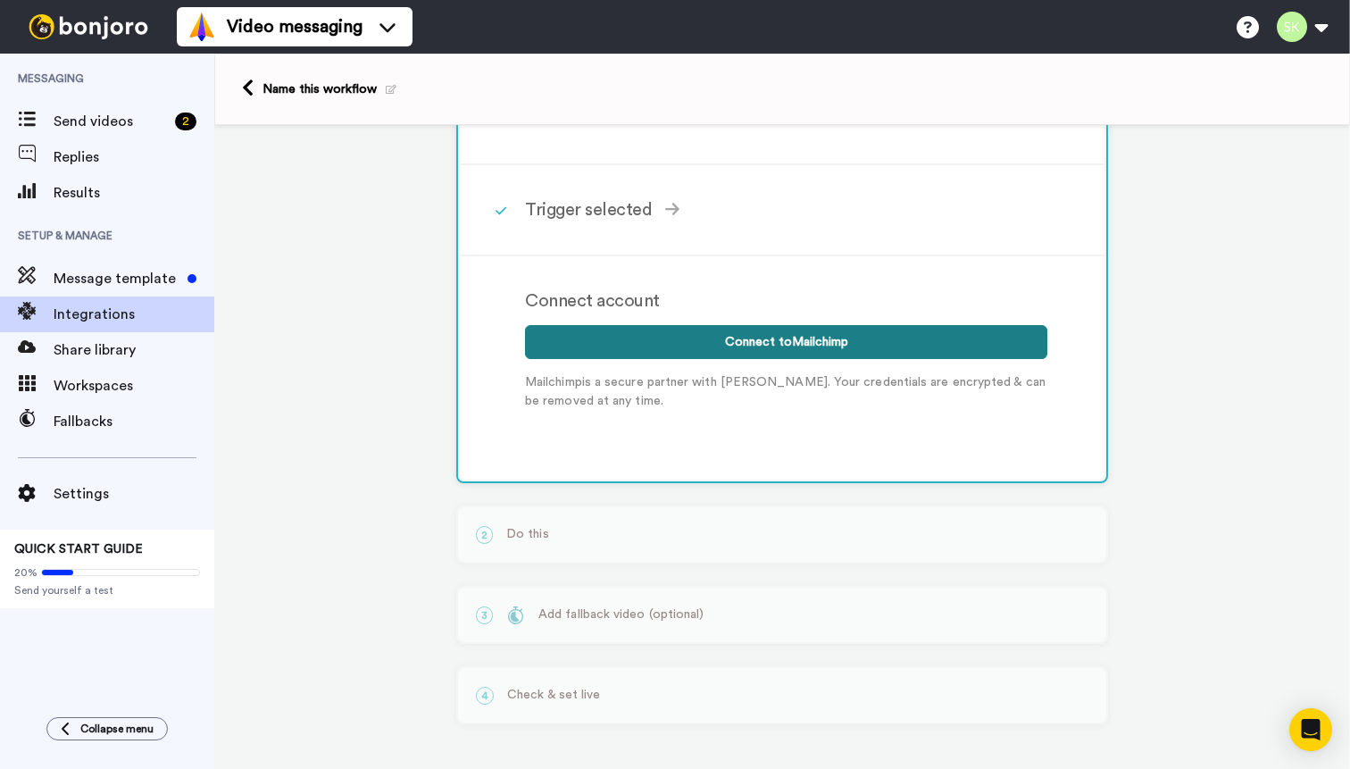
click at [771, 345] on button "Connect to Mailchimp" at bounding box center [786, 342] width 522 height 34
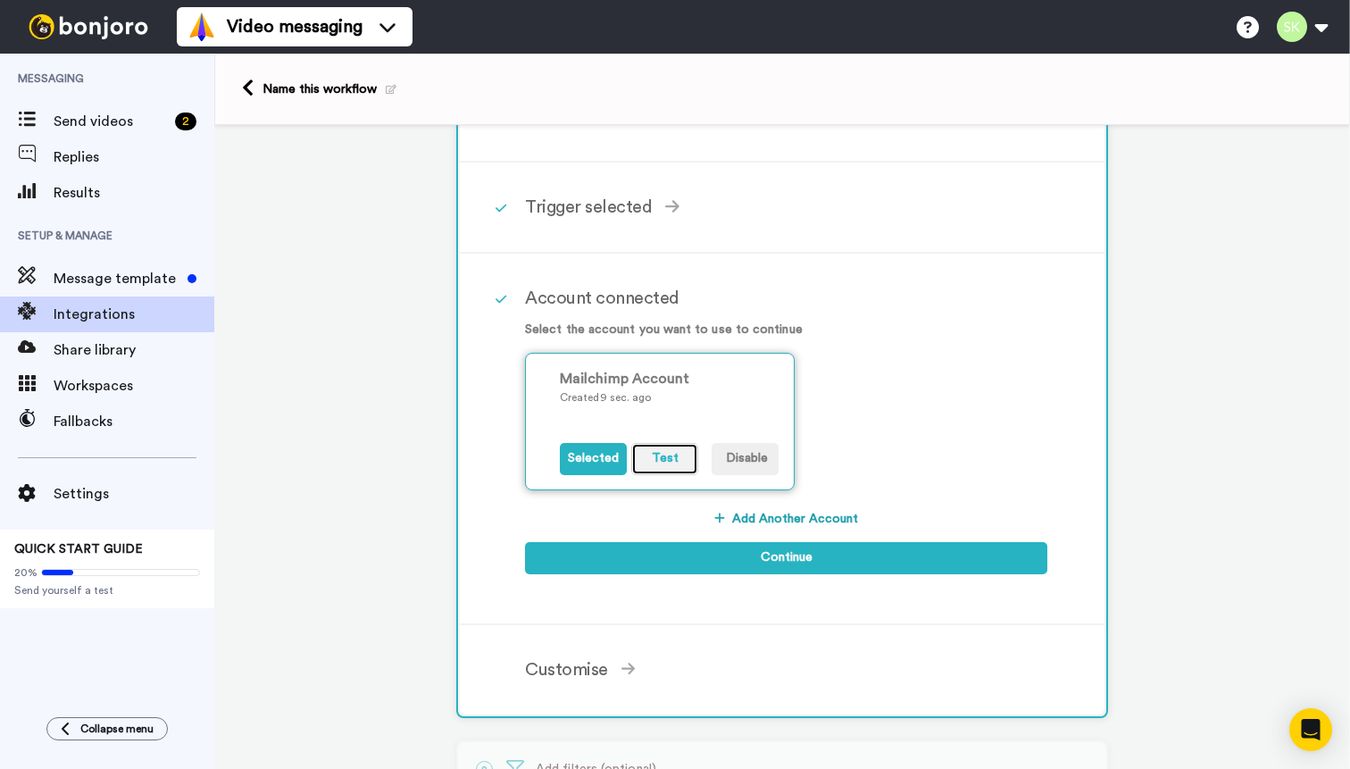
click at [656, 465] on button "Test" at bounding box center [664, 459] width 67 height 32
click at [589, 462] on button "Selected" at bounding box center [593, 459] width 67 height 32
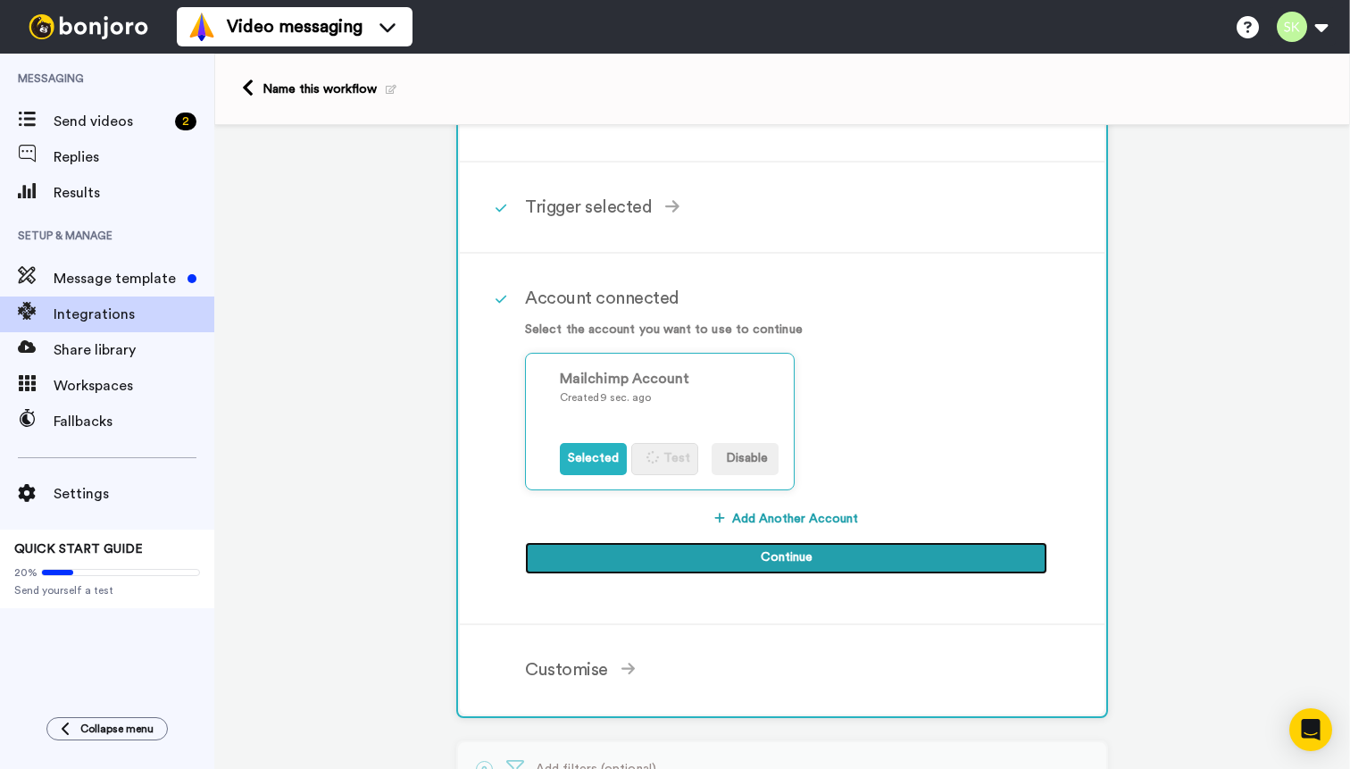
click at [735, 543] on button "Continue" at bounding box center [786, 558] width 522 height 32
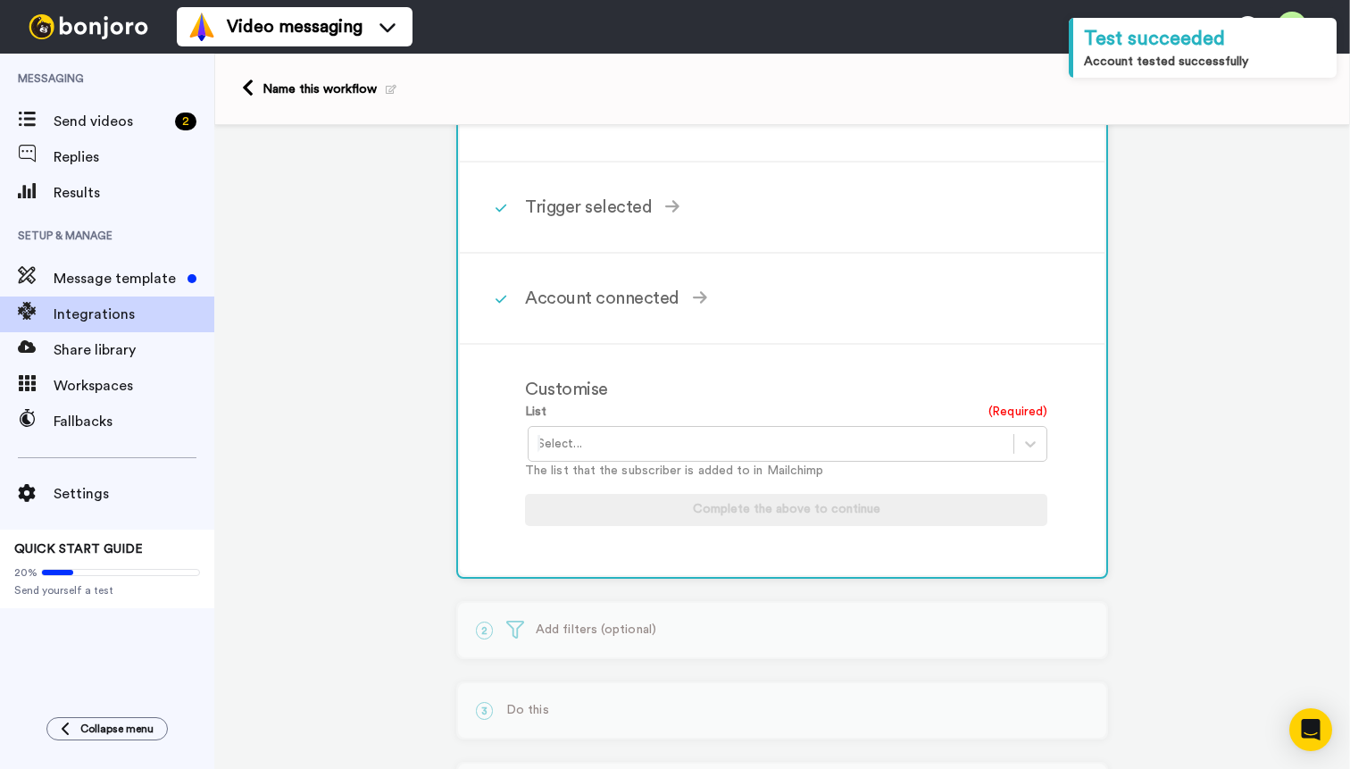
click at [699, 437] on div at bounding box center [771, 443] width 467 height 21
click at [632, 480] on div "WV-MI" at bounding box center [789, 481] width 522 height 33
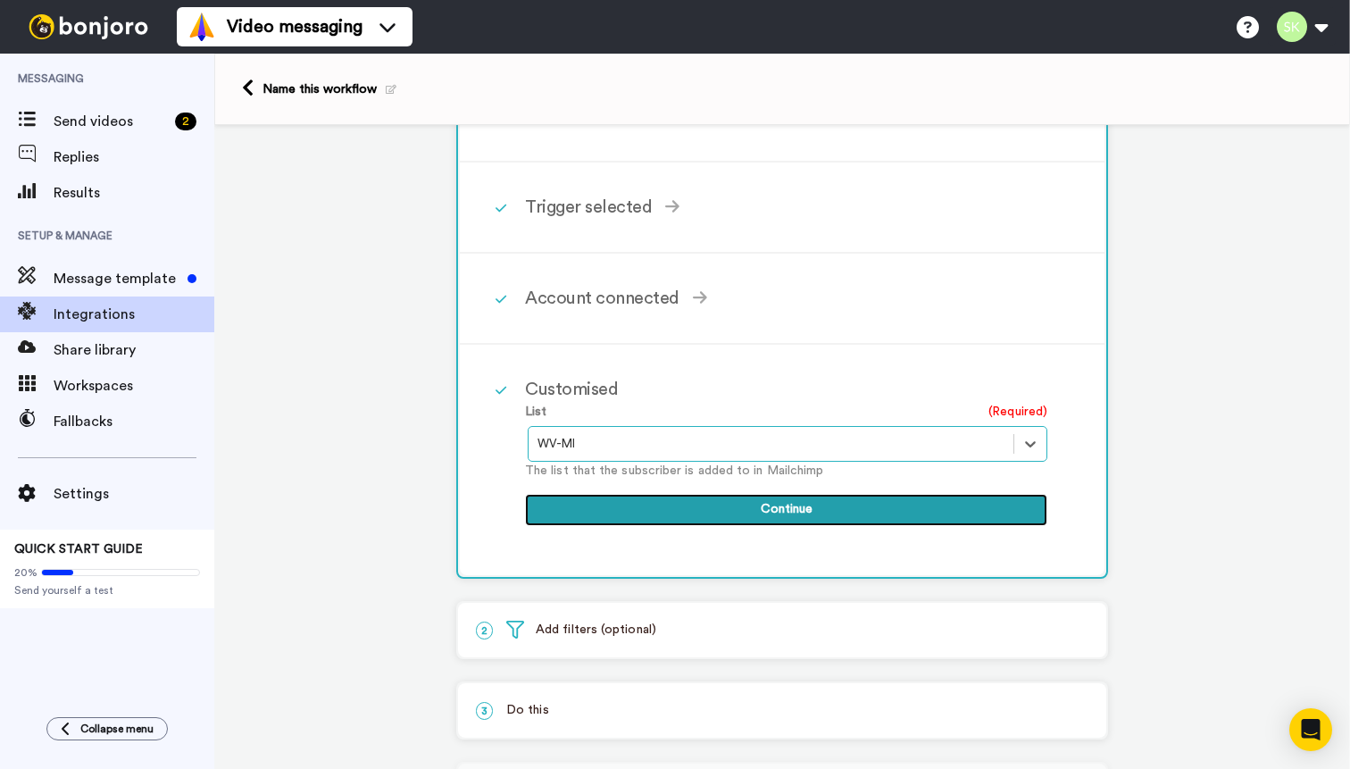
click at [741, 507] on button "Continue" at bounding box center [786, 510] width 522 height 32
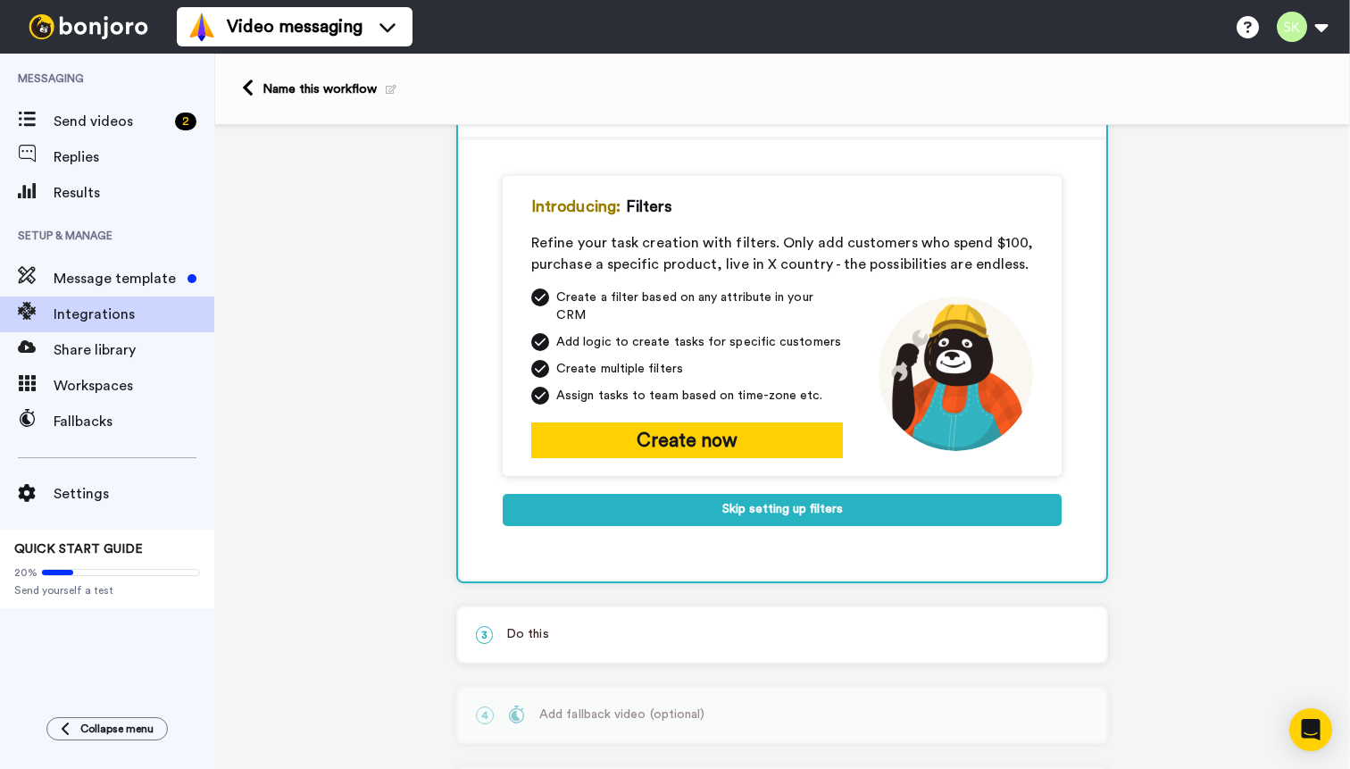
scroll to position [155, 0]
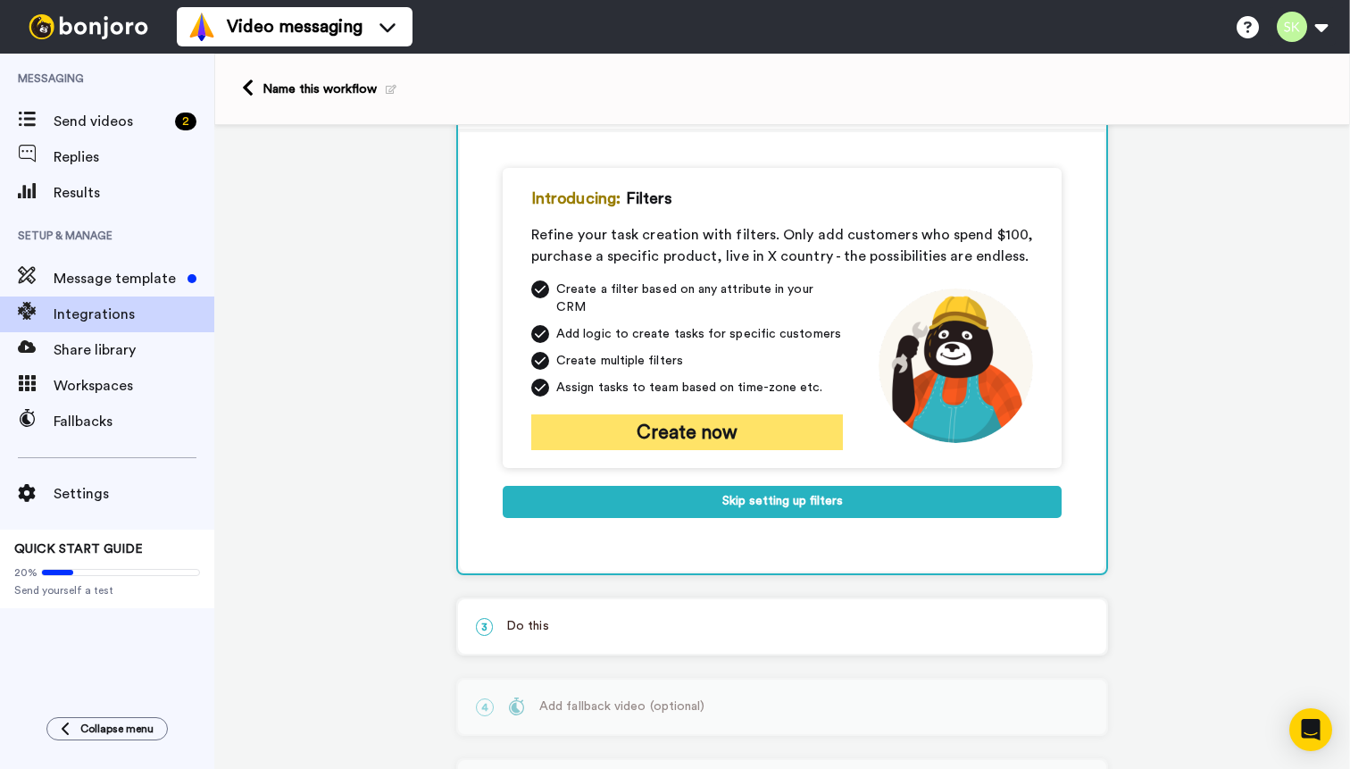
click at [720, 414] on button "Create now" at bounding box center [687, 432] width 312 height 36
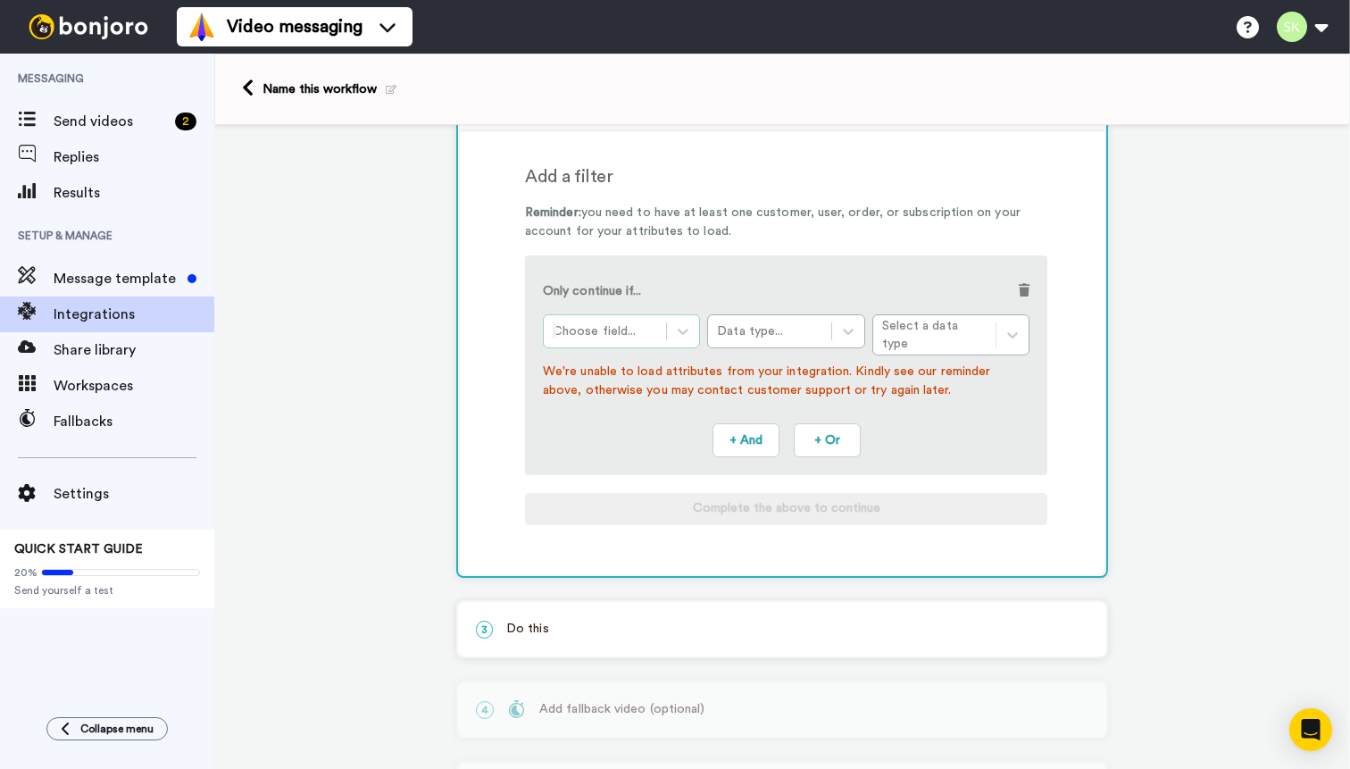
click at [647, 333] on div at bounding box center [605, 331] width 104 height 21
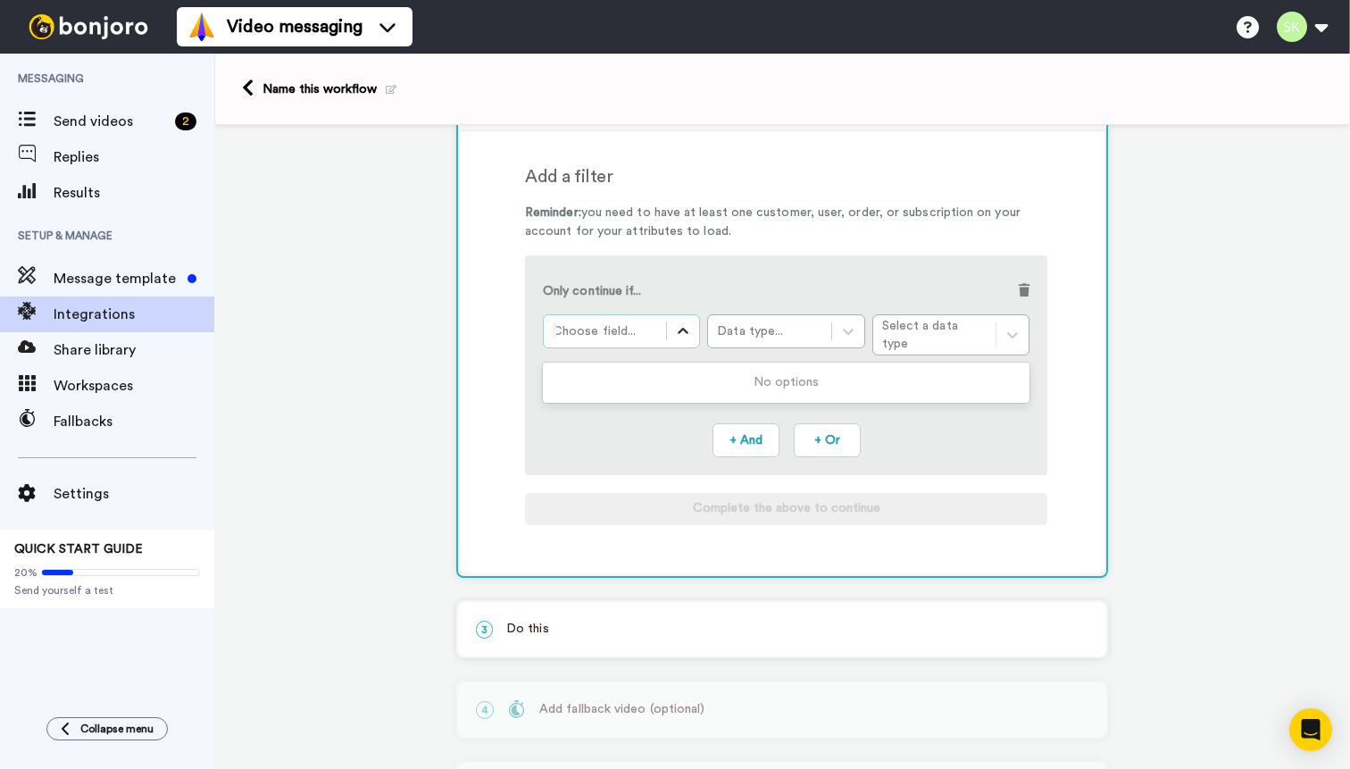
click at [687, 330] on icon at bounding box center [683, 331] width 18 height 18
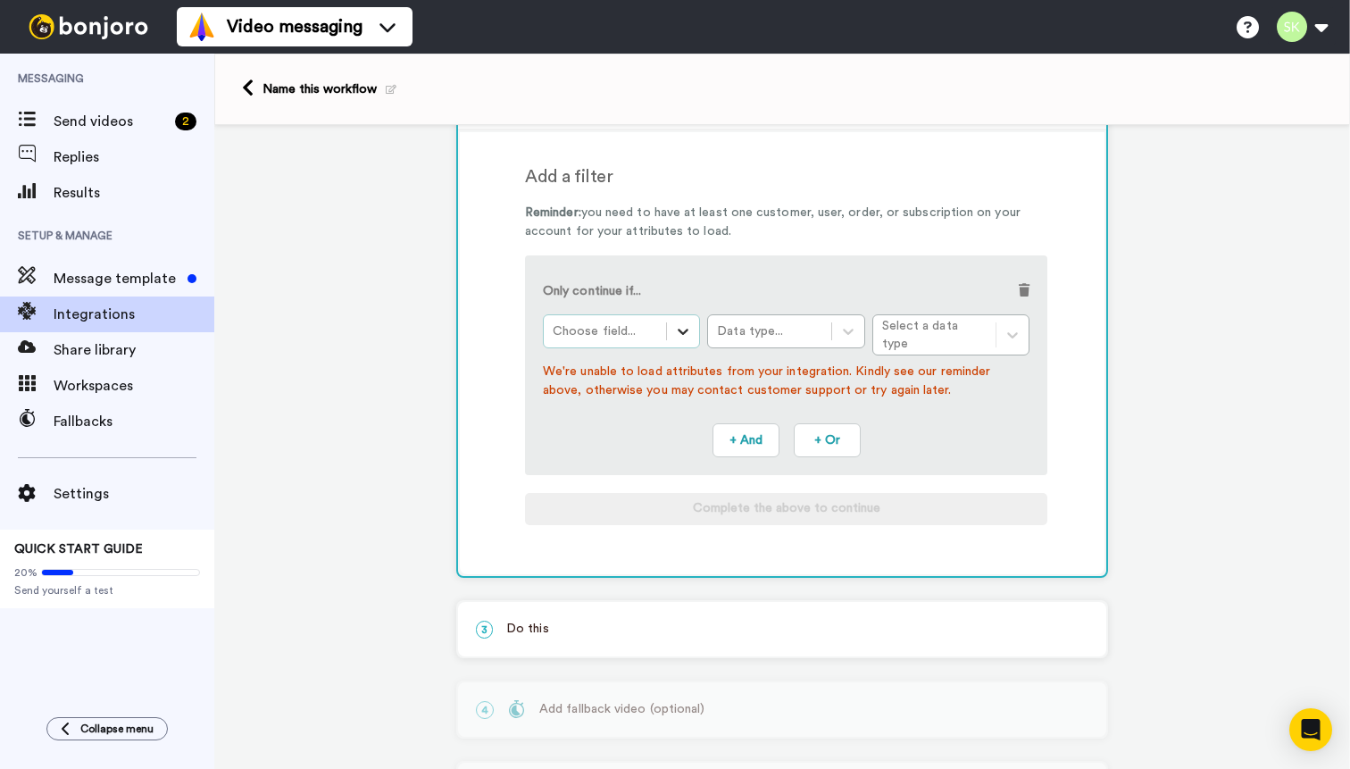
click at [687, 330] on icon at bounding box center [683, 331] width 18 height 18
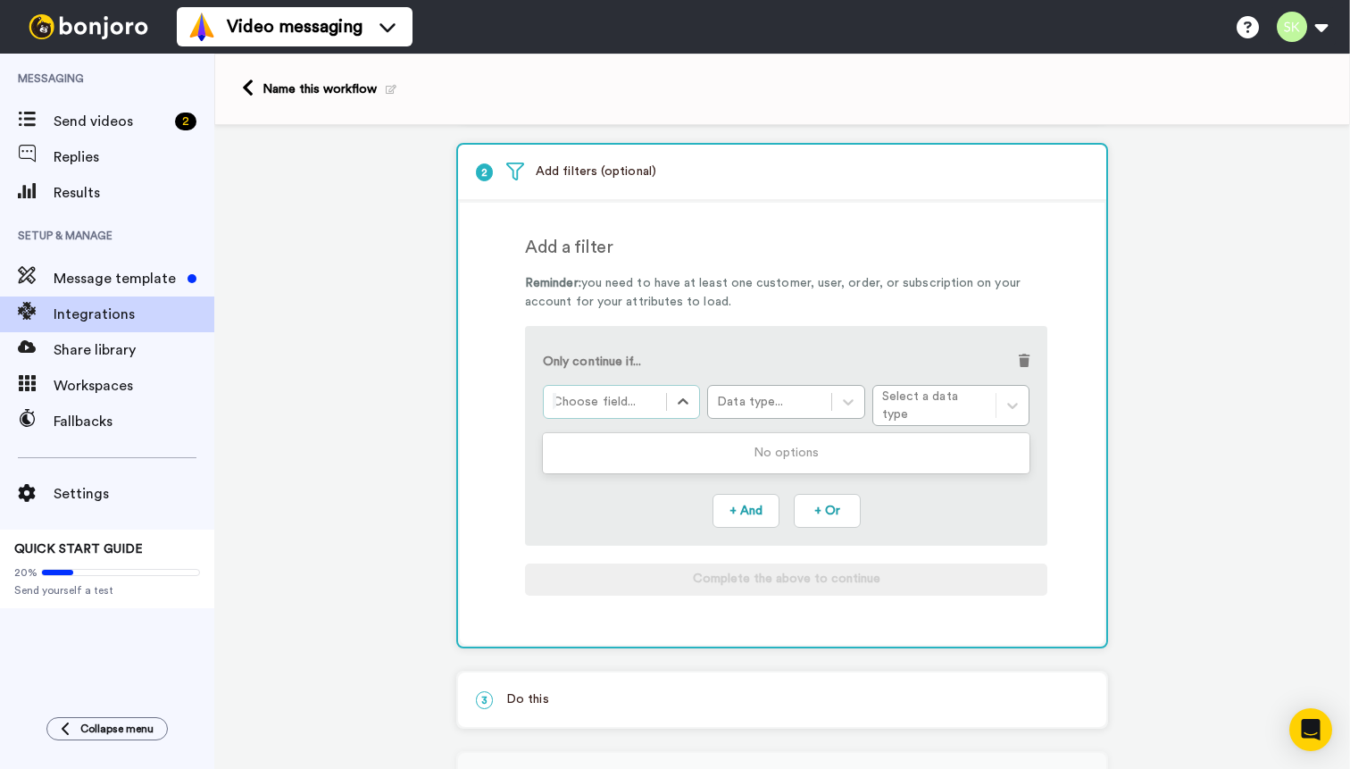
scroll to position [87, 0]
click at [782, 405] on div "Data type..." at bounding box center [769, 400] width 104 height 18
click at [809, 330] on div "Only continue if... Choose field... Use Up and Down to choose options, press En…" at bounding box center [786, 434] width 522 height 220
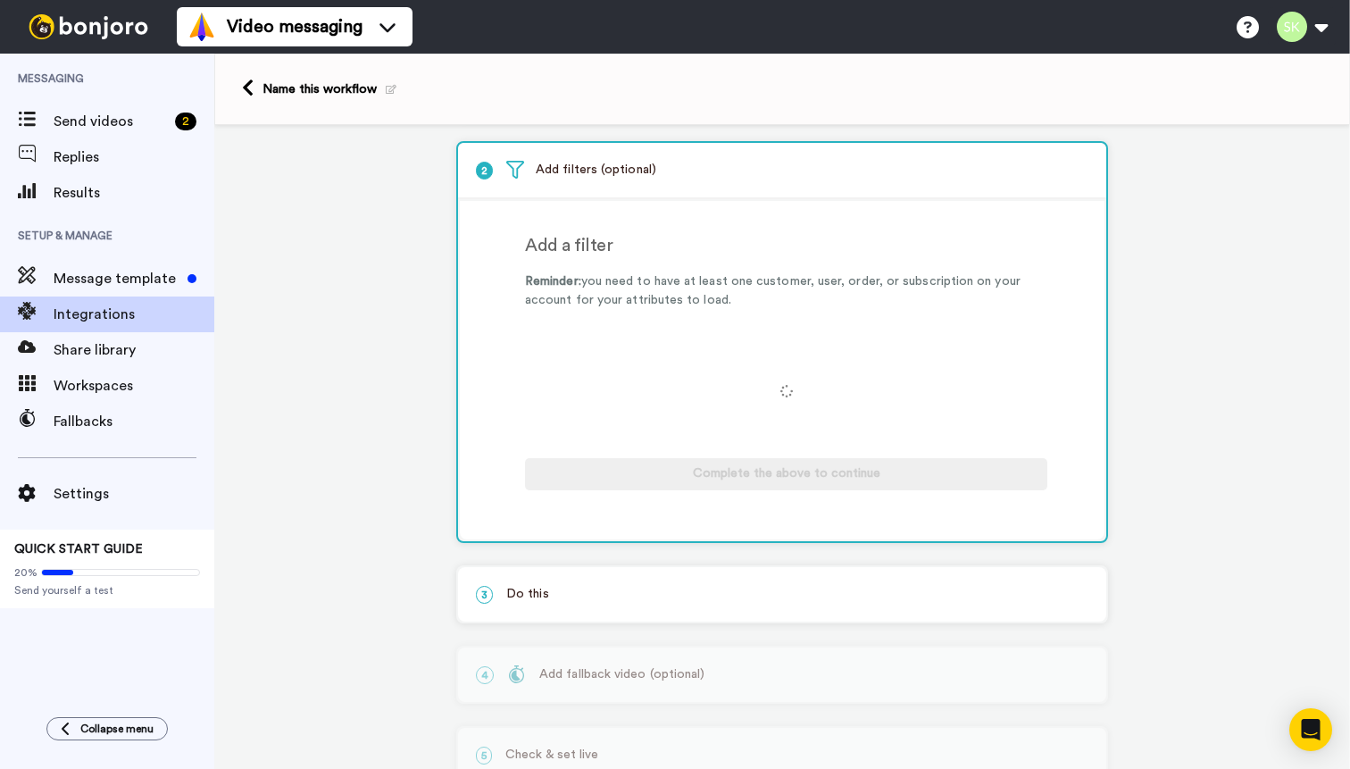
click at [274, 372] on div "1 Subscribe Mailchimp Service selected ActiveCampaign AWeber Bonjoro ConvertKit…" at bounding box center [782, 433] width 1136 height 790
click at [247, 86] on icon at bounding box center [248, 88] width 12 height 19
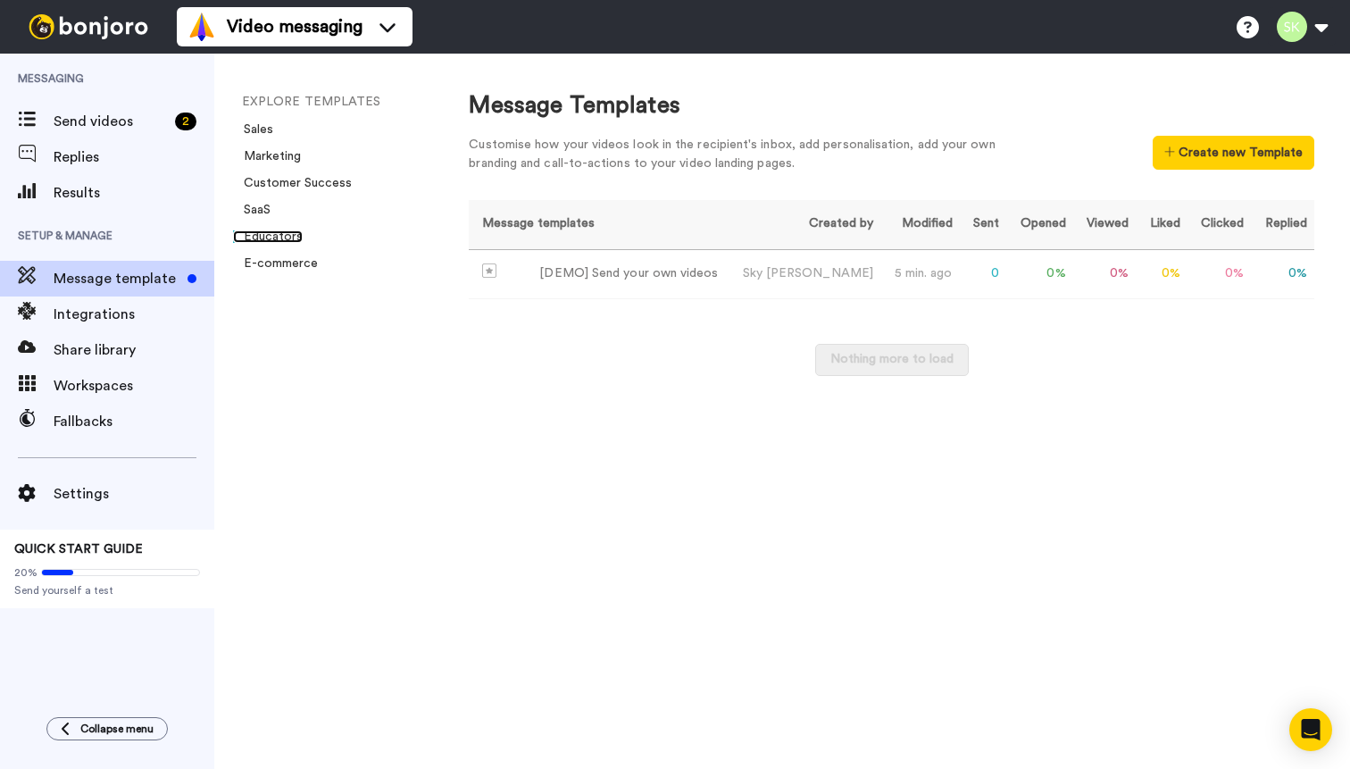
click at [280, 238] on link "Educators" at bounding box center [268, 236] width 70 height 13
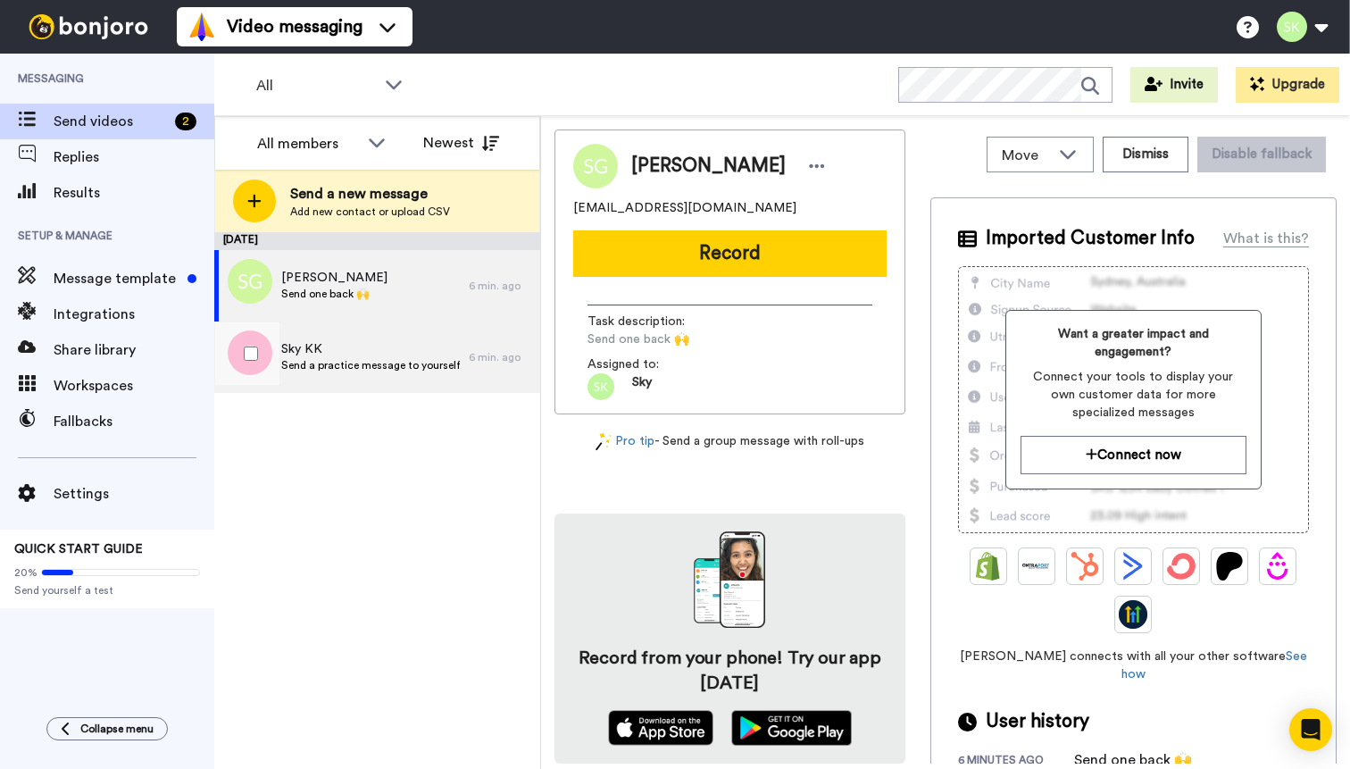
click at [368, 358] on span "Send a practice message to yourself" at bounding box center [370, 365] width 179 height 14
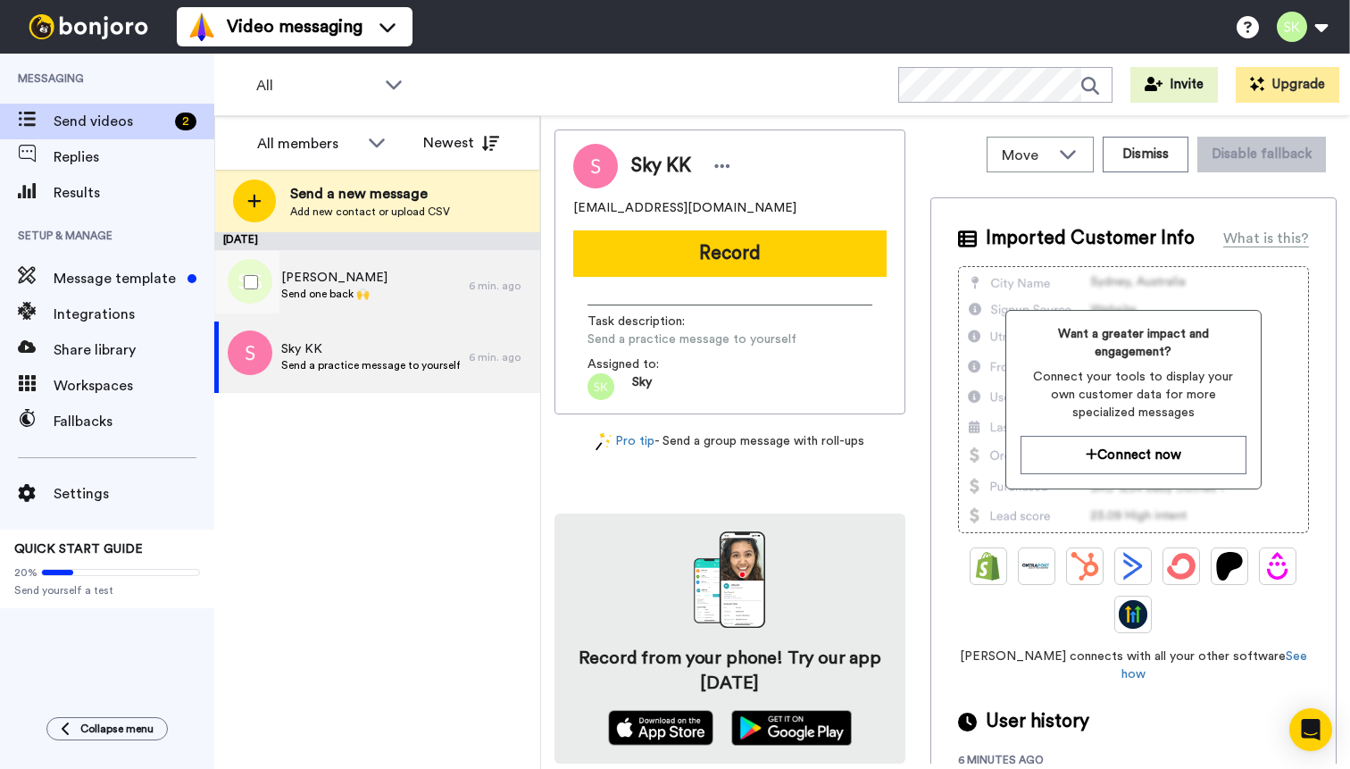
click at [360, 271] on span "Sinem Günel" at bounding box center [334, 278] width 106 height 18
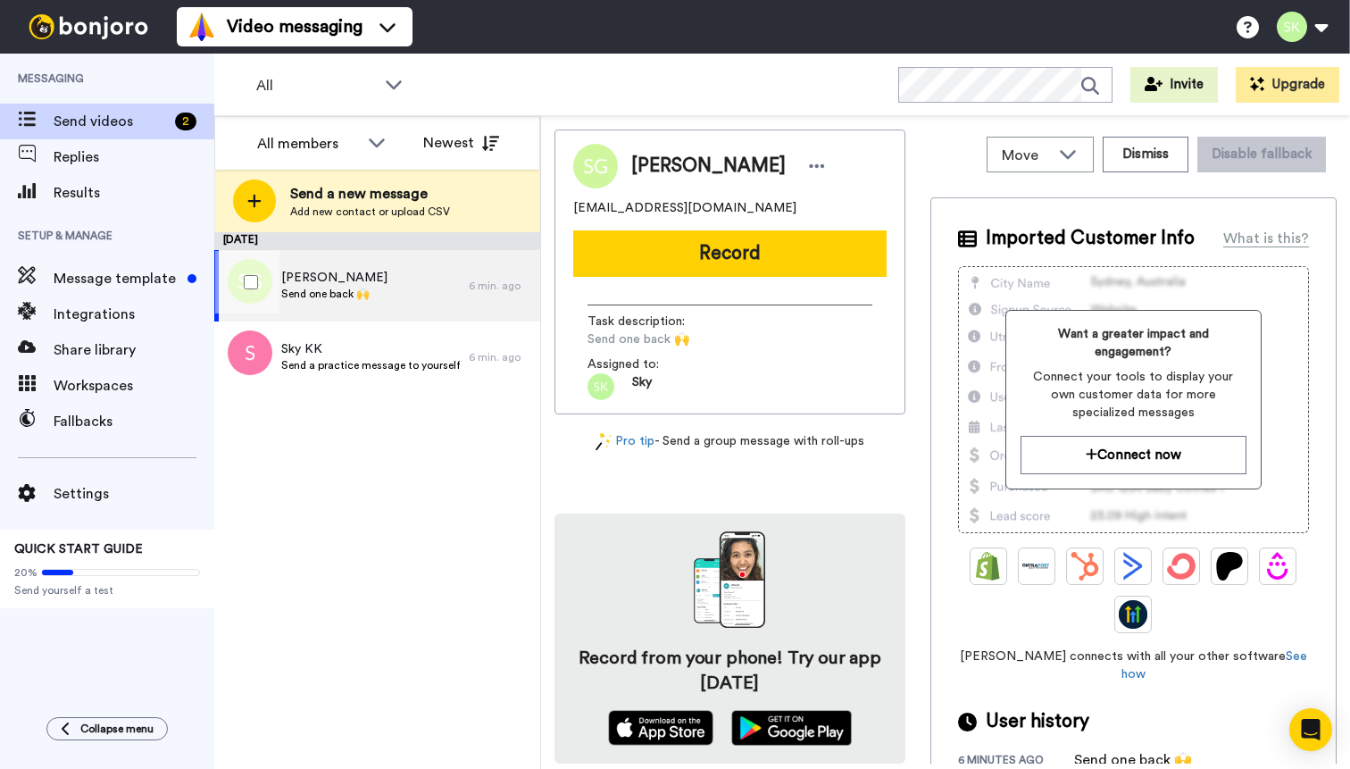
click at [276, 279] on div at bounding box center [247, 282] width 64 height 63
click at [123, 129] on span "Send videos" at bounding box center [111, 121] width 114 height 21
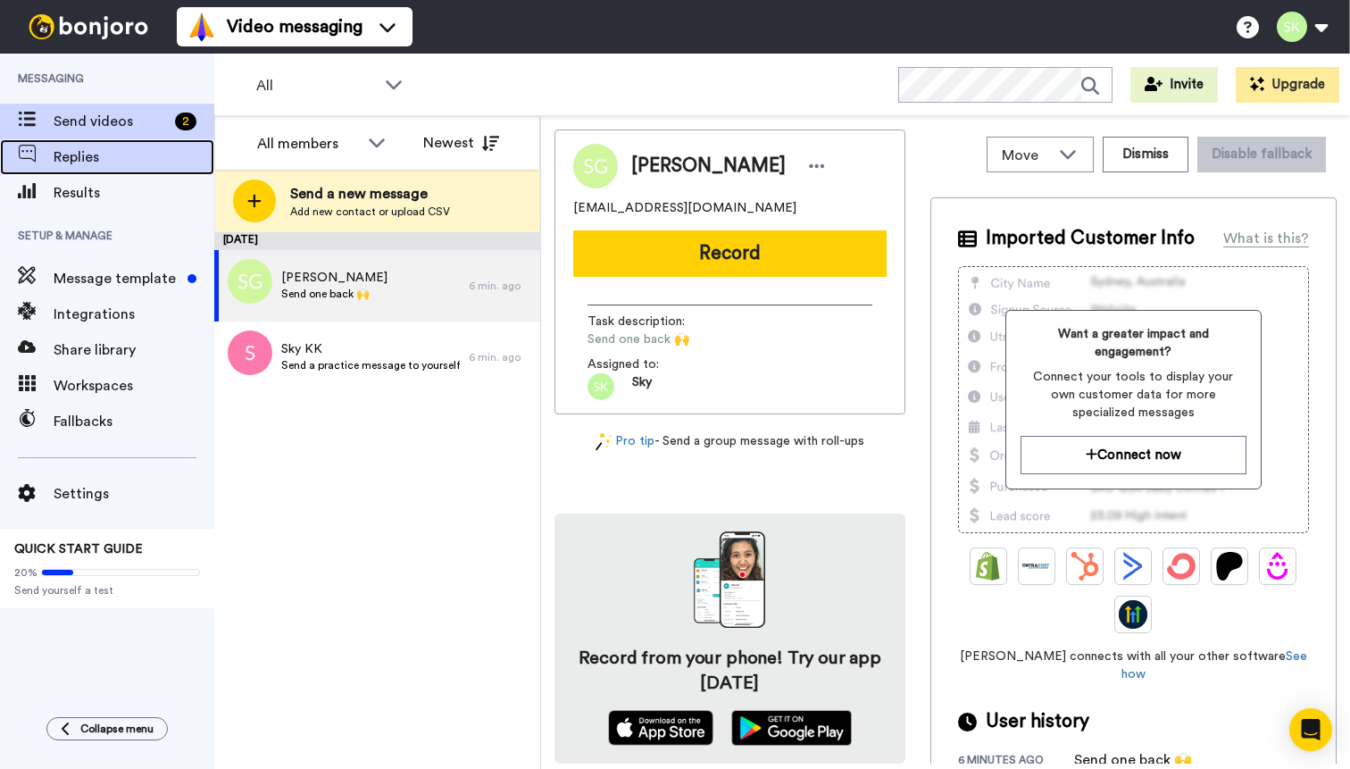
click at [88, 163] on span "Replies" at bounding box center [134, 156] width 161 height 21
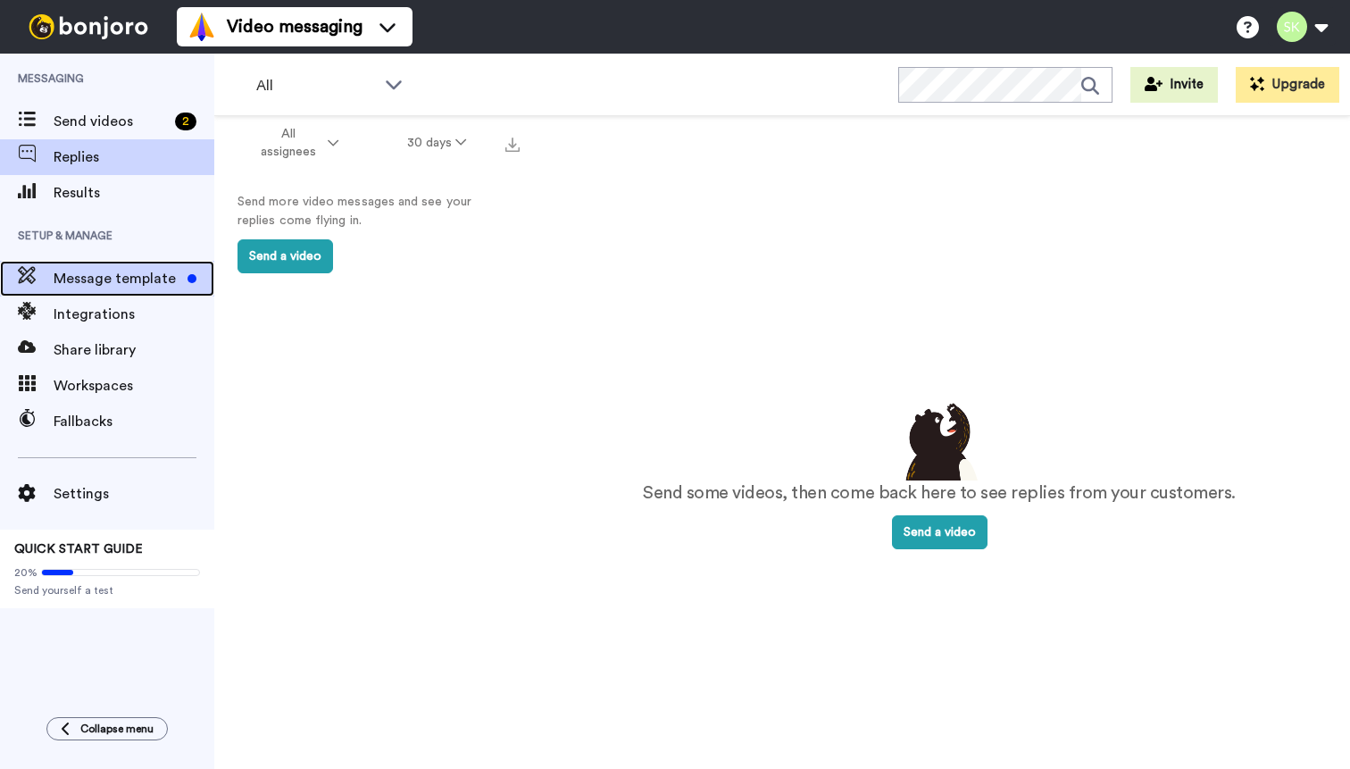
click at [130, 285] on span "Message template" at bounding box center [117, 278] width 127 height 21
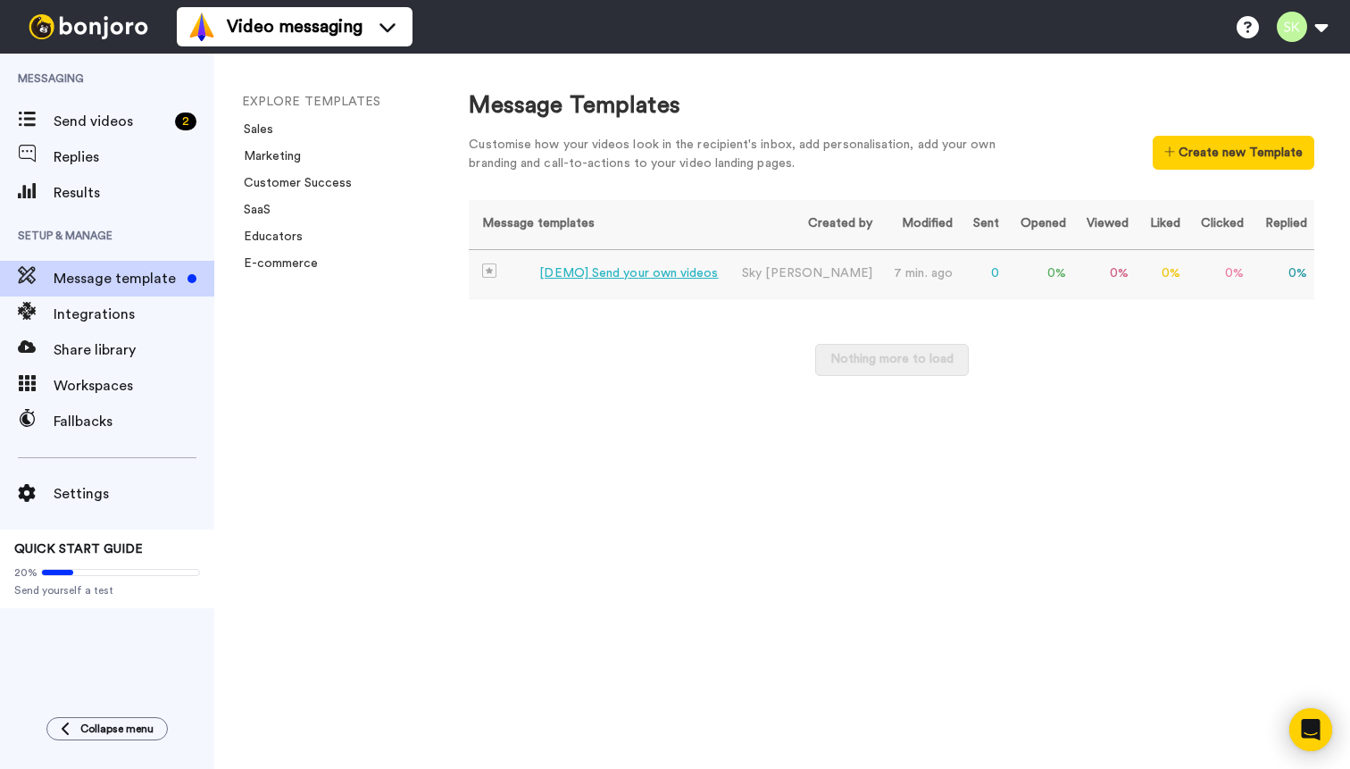
click at [638, 277] on div "[DEMO] Send your own videos" at bounding box center [628, 273] width 179 height 19
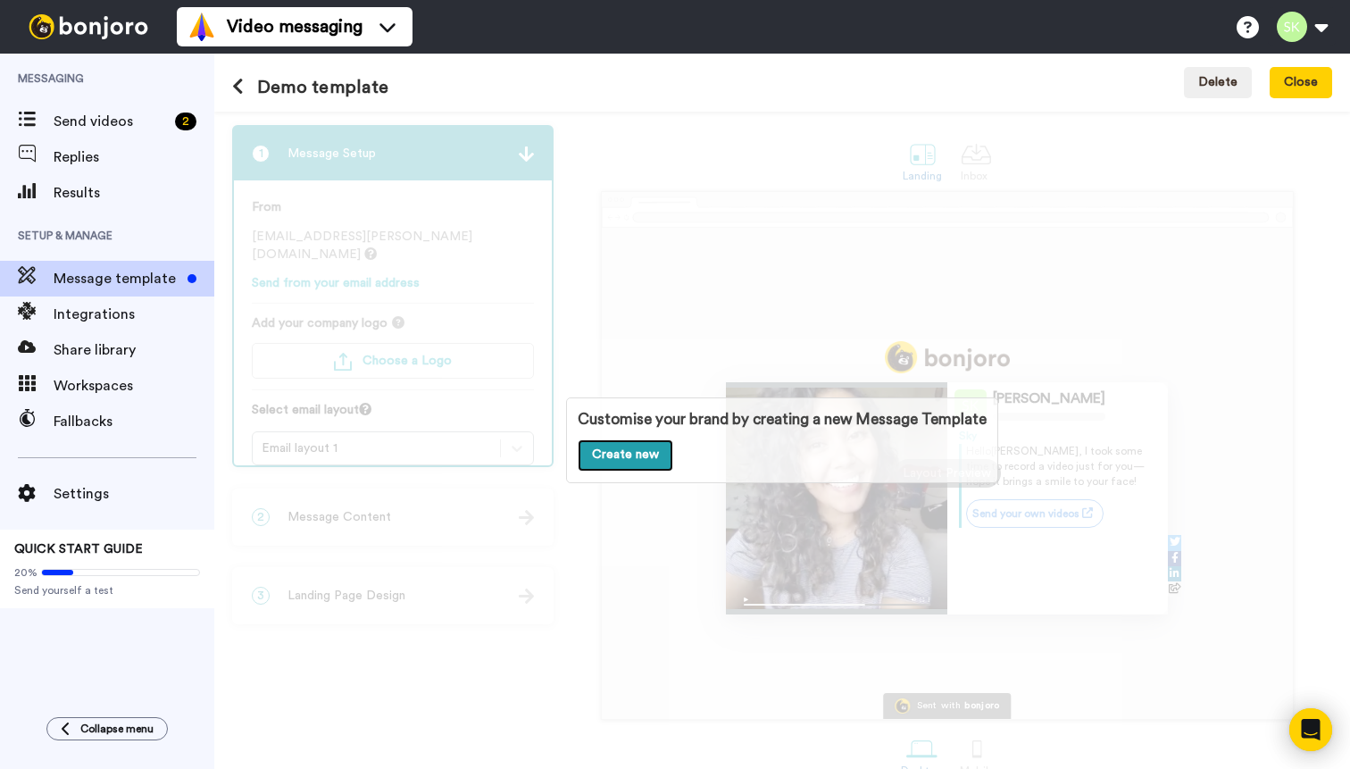
click at [639, 462] on link "Create new" at bounding box center [626, 455] width 96 height 32
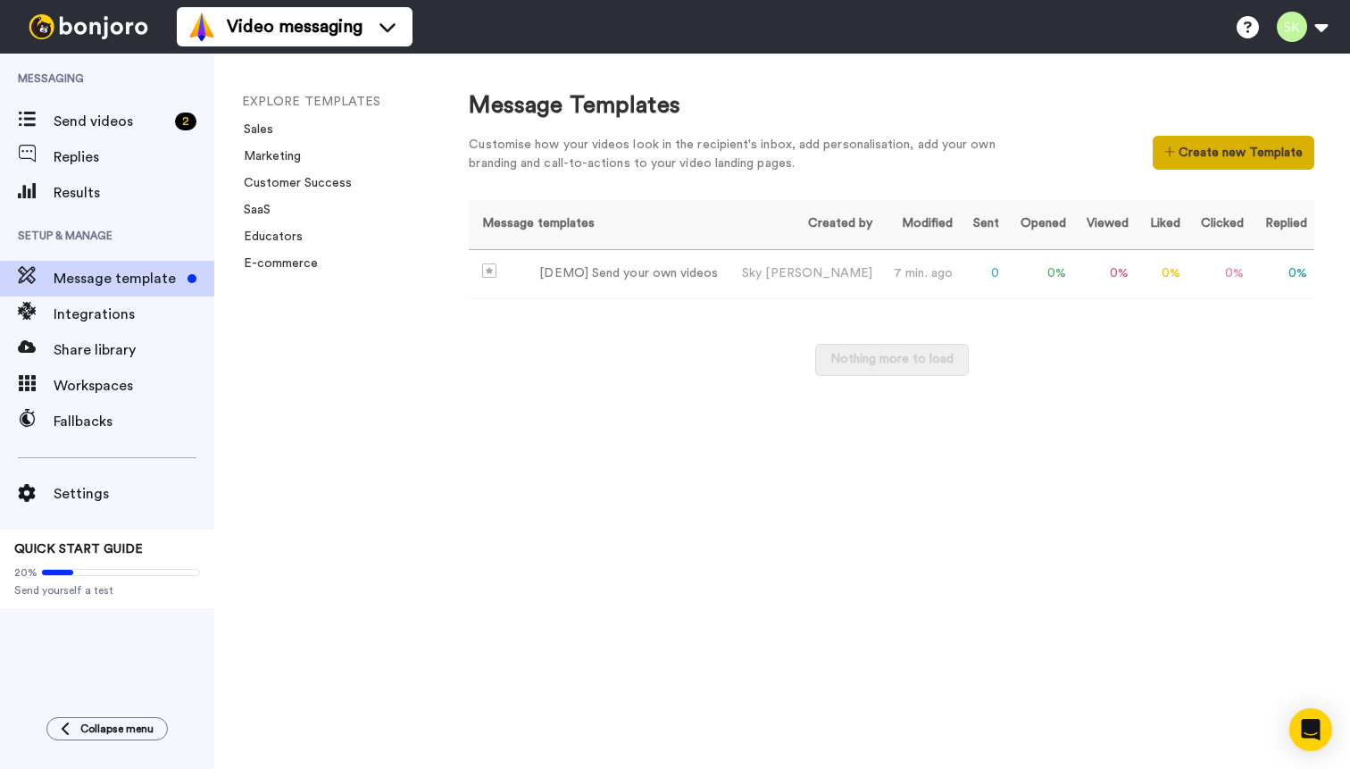
click at [1213, 158] on button "Create new Template" at bounding box center [1234, 153] width 162 height 34
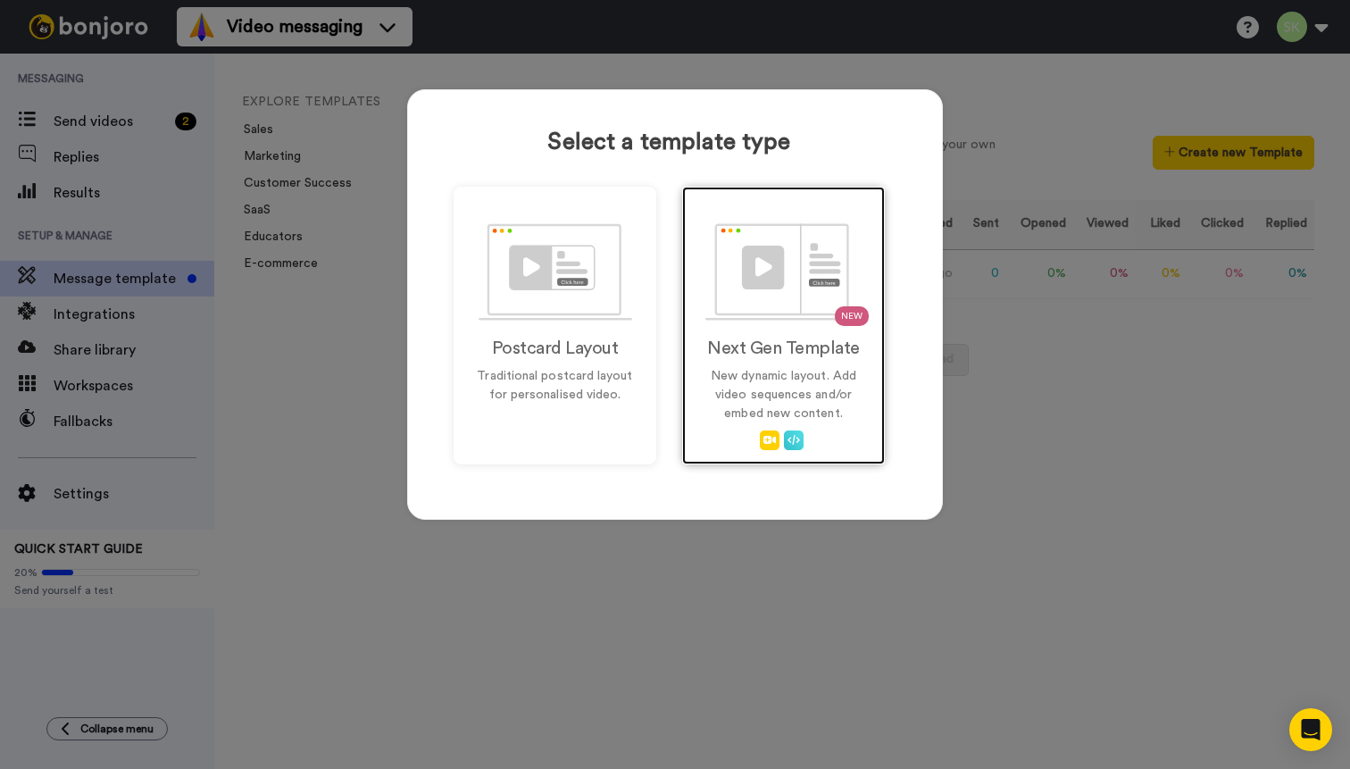
click at [794, 376] on p "New dynamic layout. Add video sequences and/or embed new content." at bounding box center [783, 395] width 165 height 56
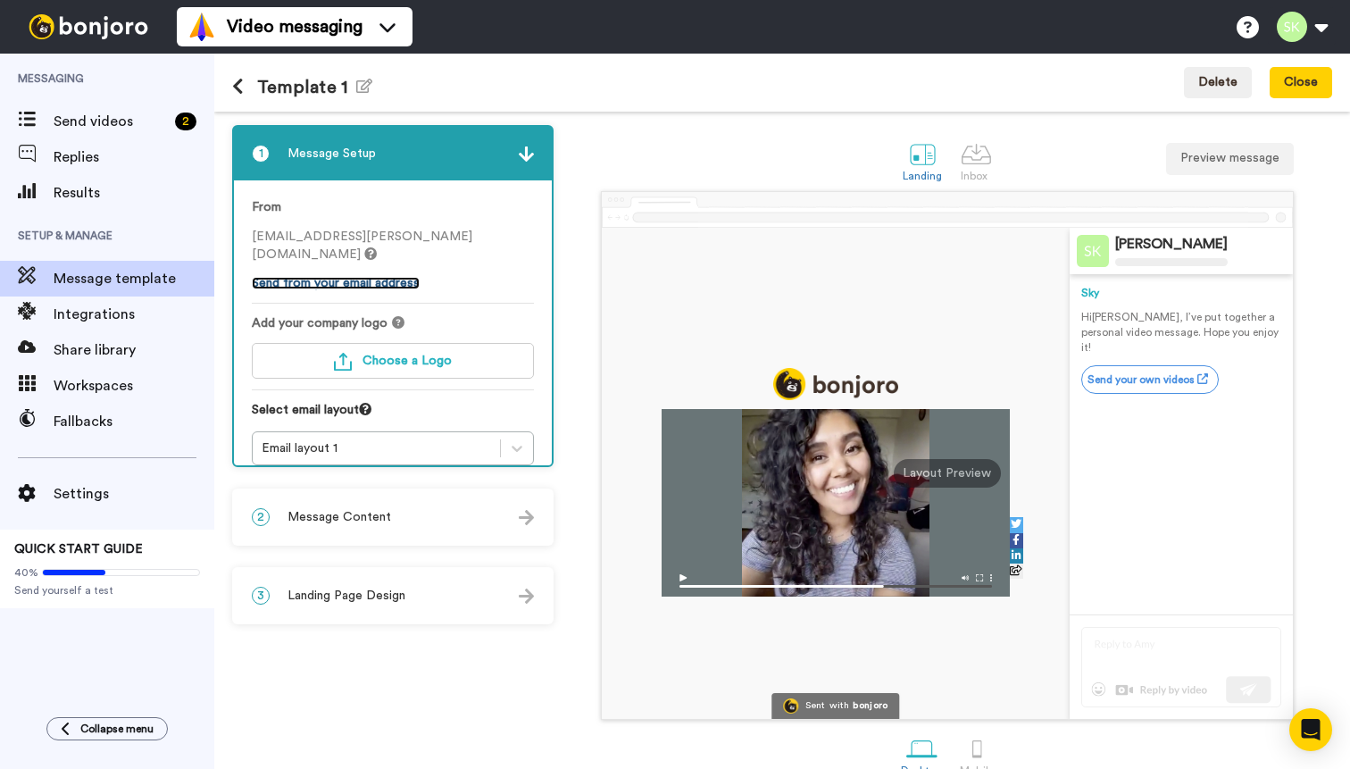
click at [400, 277] on link "Send from your email address" at bounding box center [336, 283] width 168 height 13
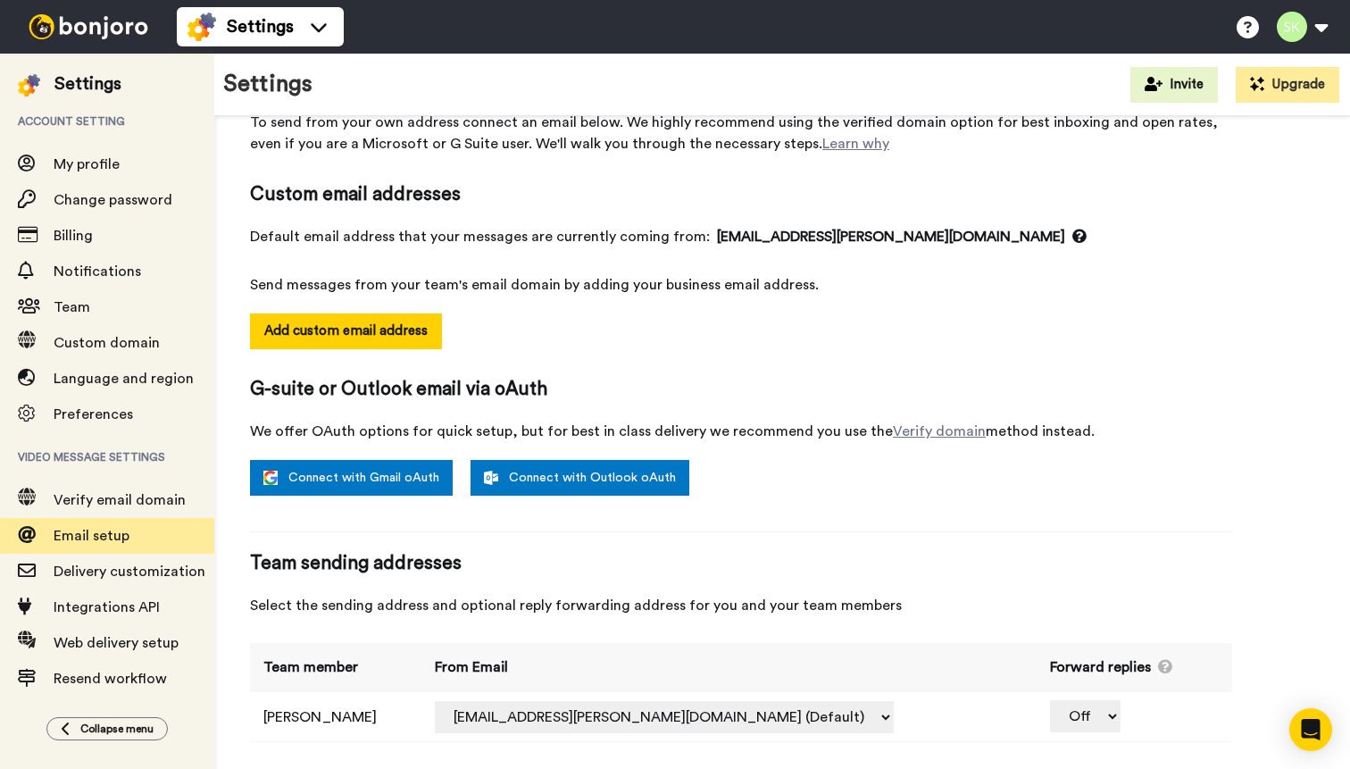
scroll to position [96, 0]
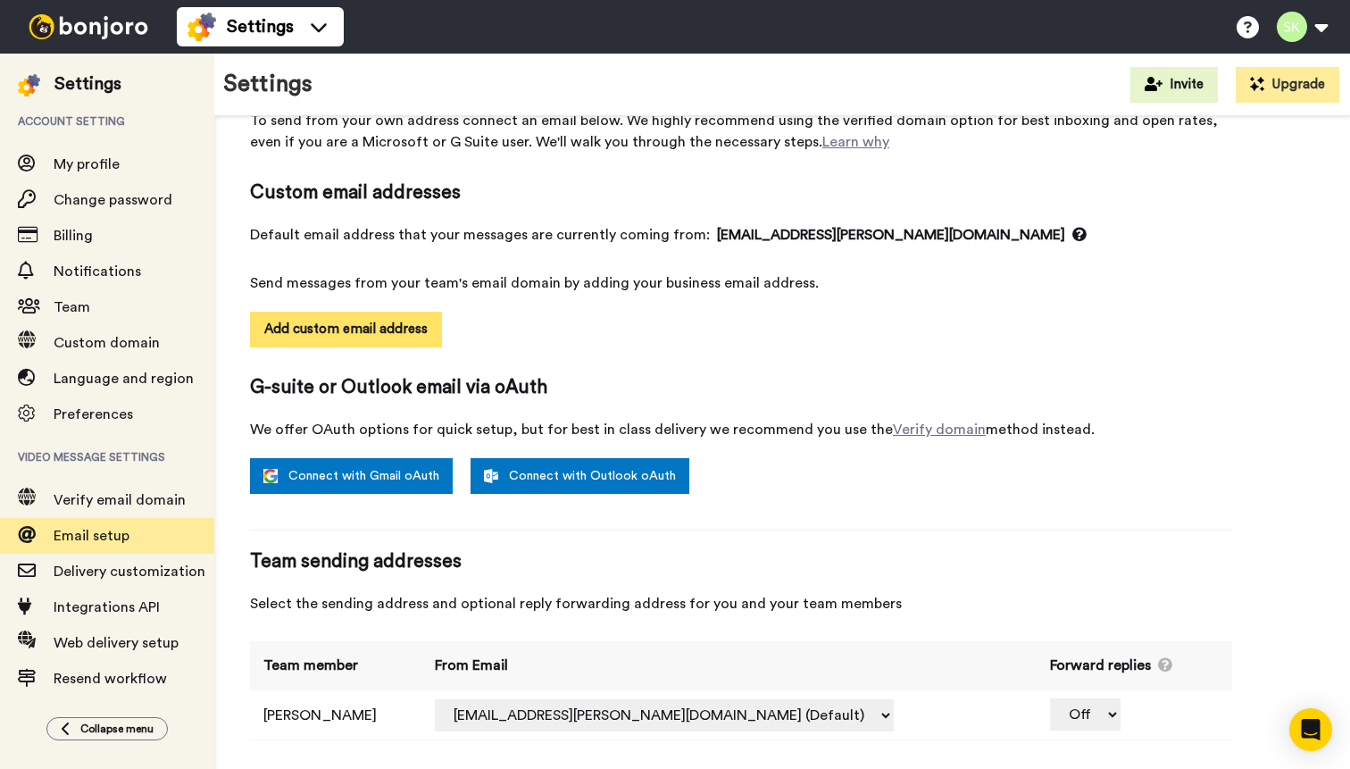
click at [388, 322] on button "Add custom email address" at bounding box center [346, 330] width 192 height 36
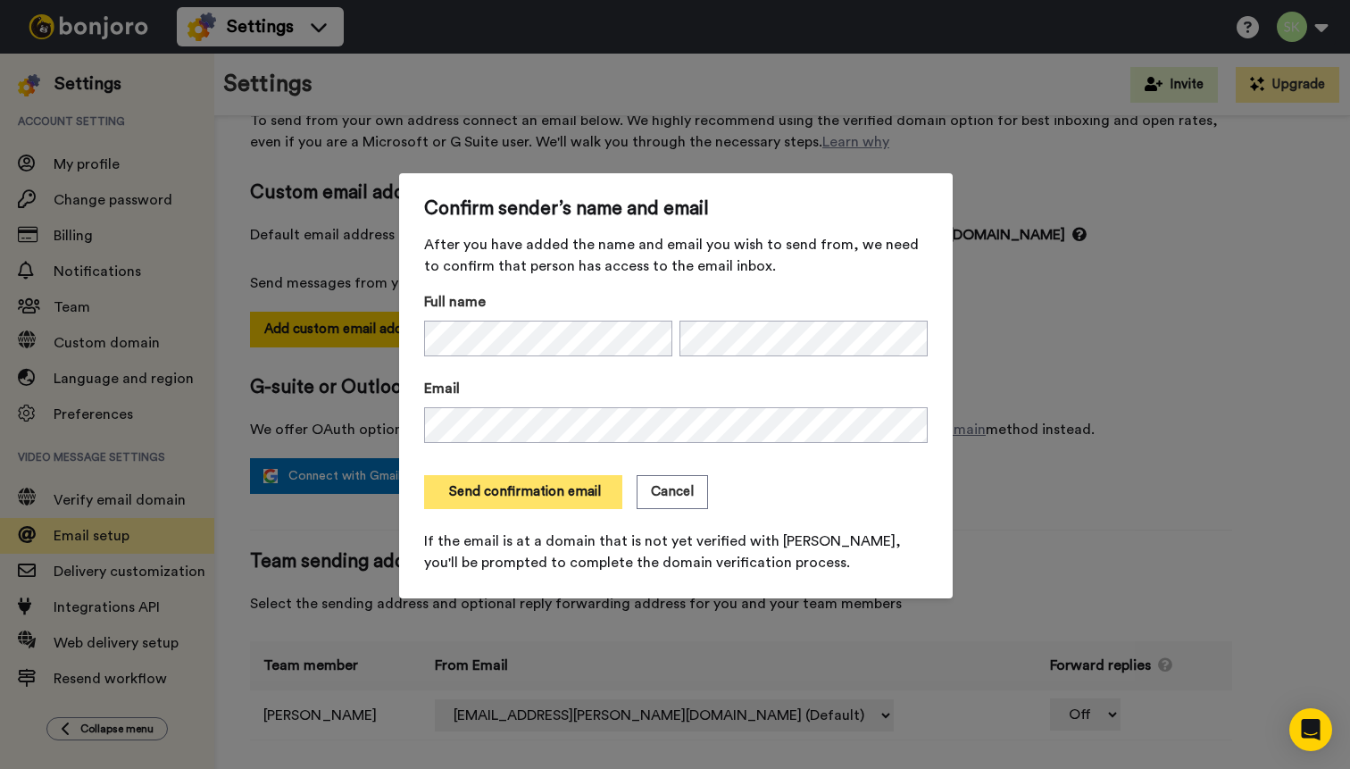
click at [536, 499] on button "Send confirmation email" at bounding box center [523, 492] width 198 height 34
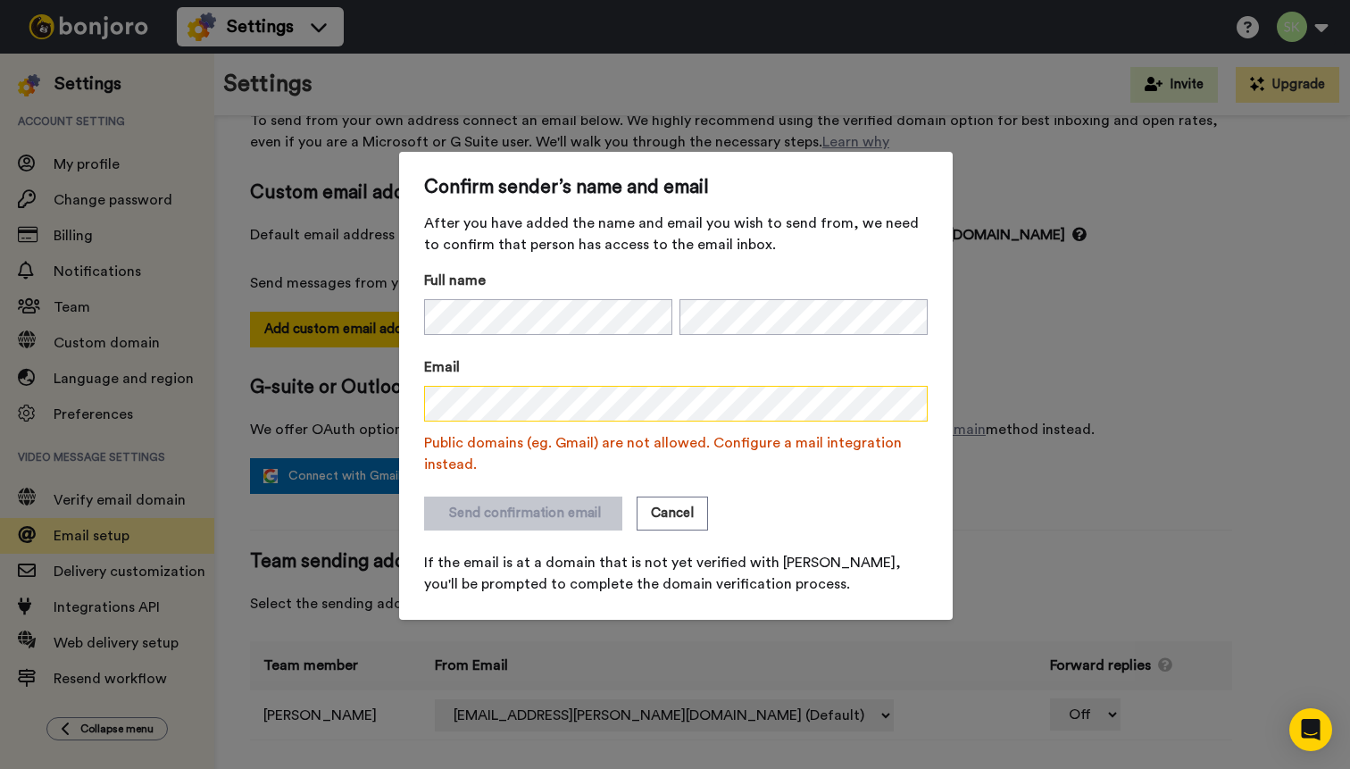
click at [339, 398] on div "Confirm sender’s name and email After you have added the name and email you wis…" at bounding box center [675, 384] width 1350 height 769
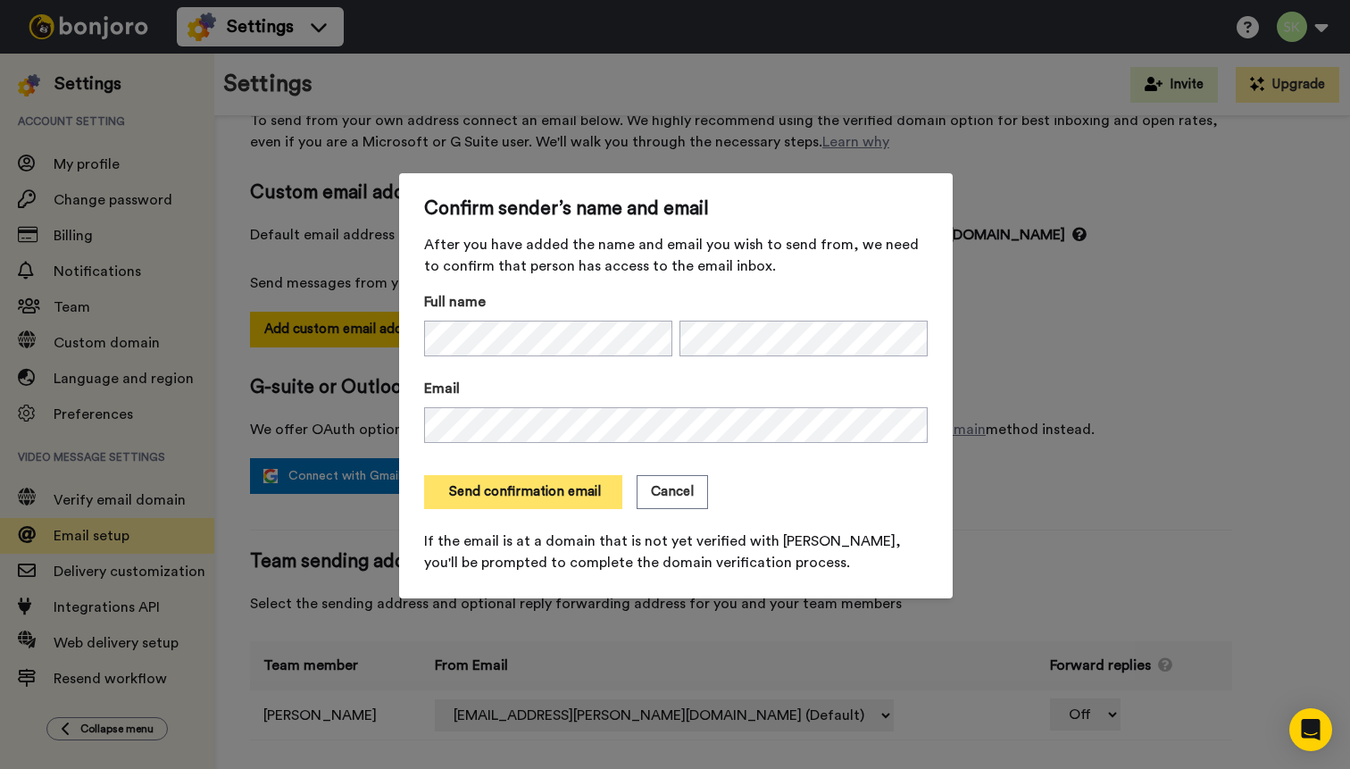
click at [539, 490] on button "Send confirmation email" at bounding box center [523, 492] width 198 height 34
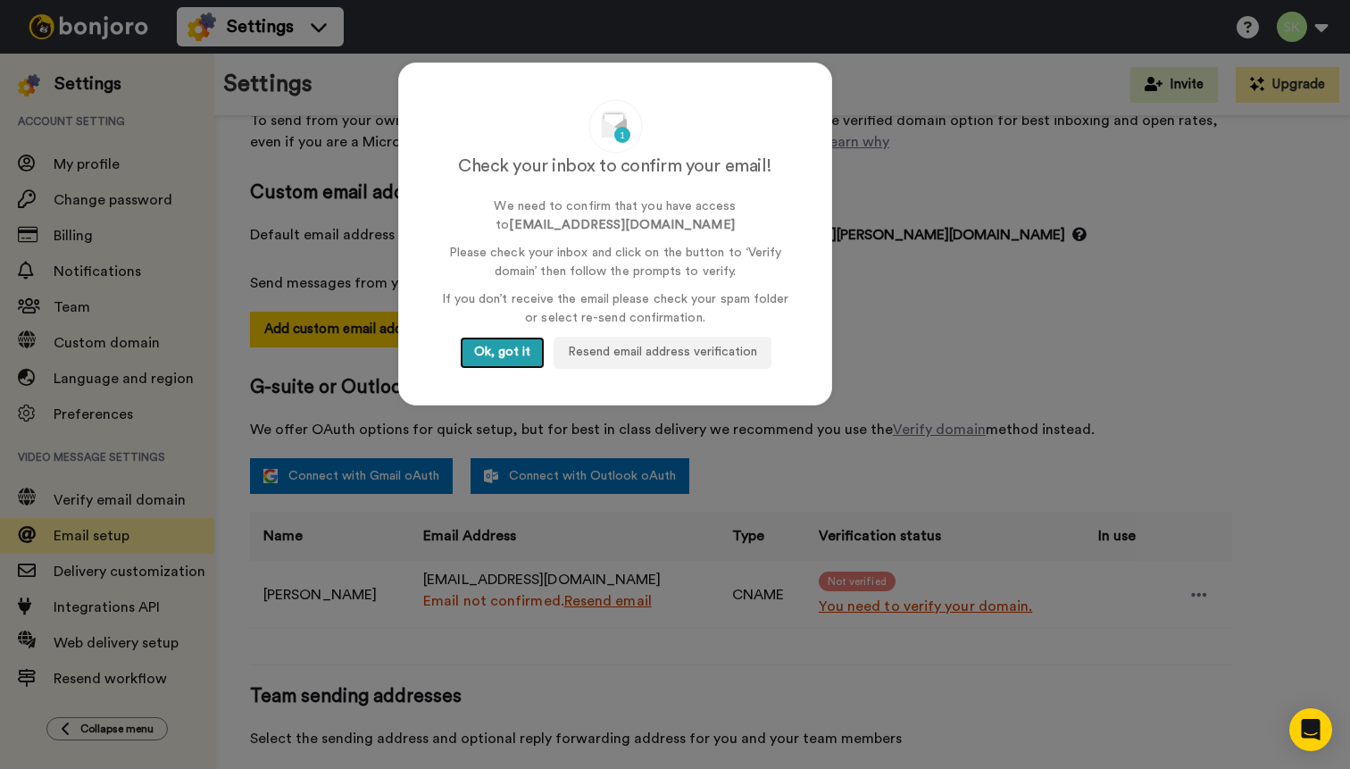
click at [501, 343] on button "Ok, got it" at bounding box center [502, 353] width 85 height 32
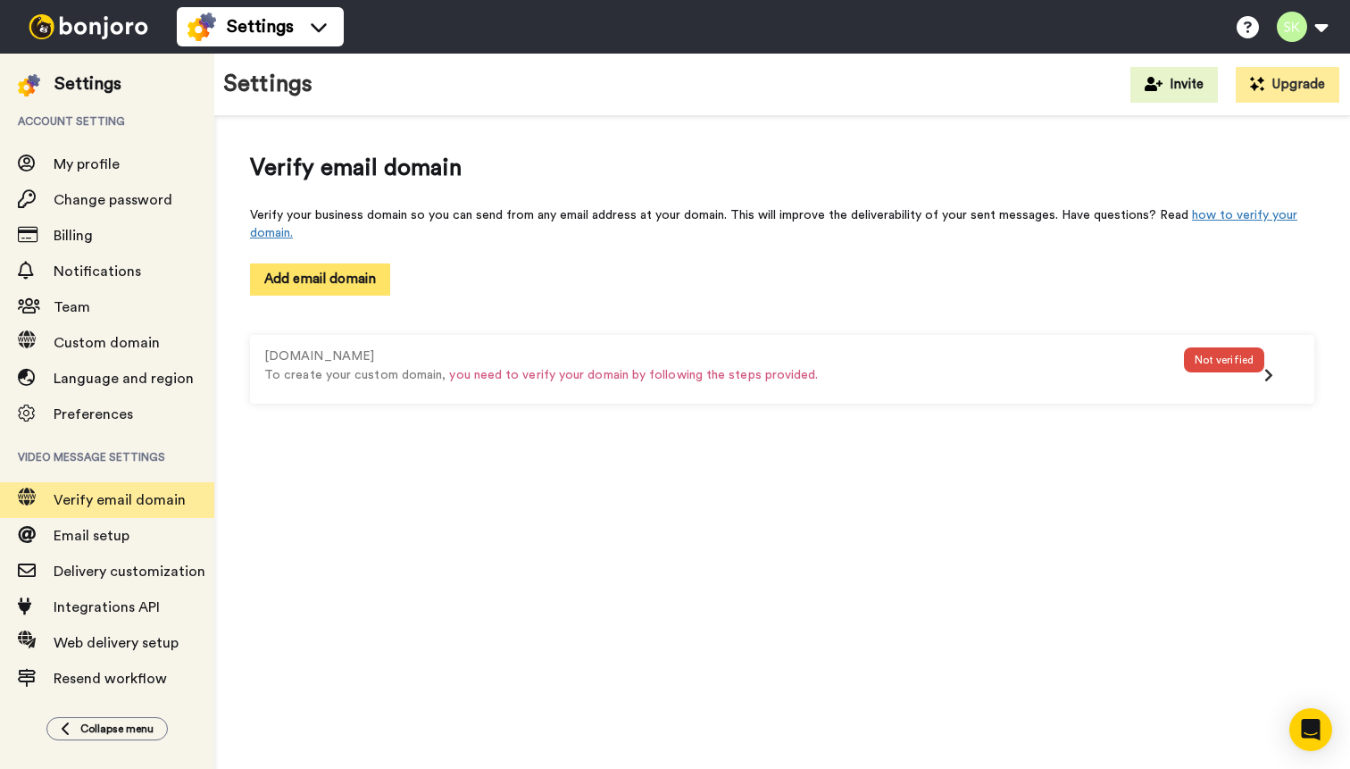
click at [331, 280] on button "Add email domain" at bounding box center [320, 278] width 140 height 31
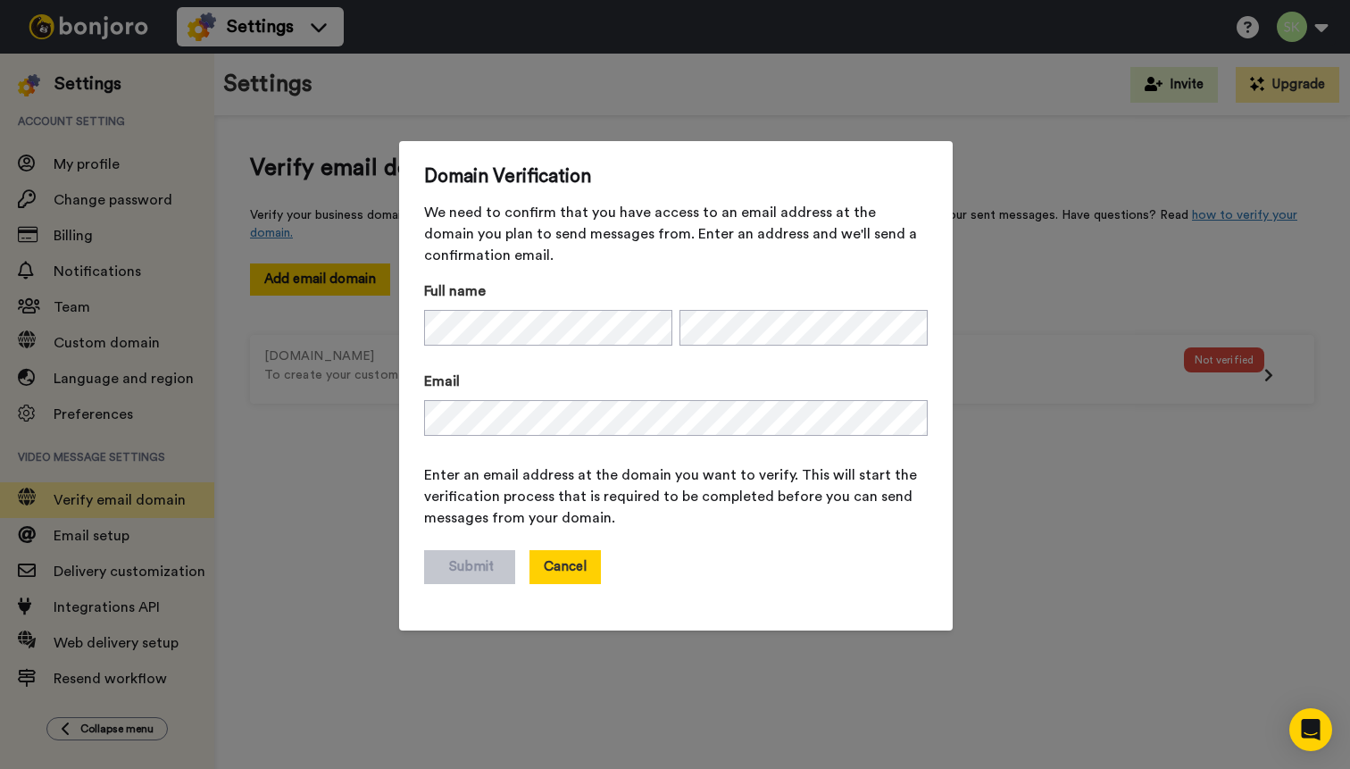
click at [547, 573] on button "Cancel" at bounding box center [565, 567] width 71 height 34
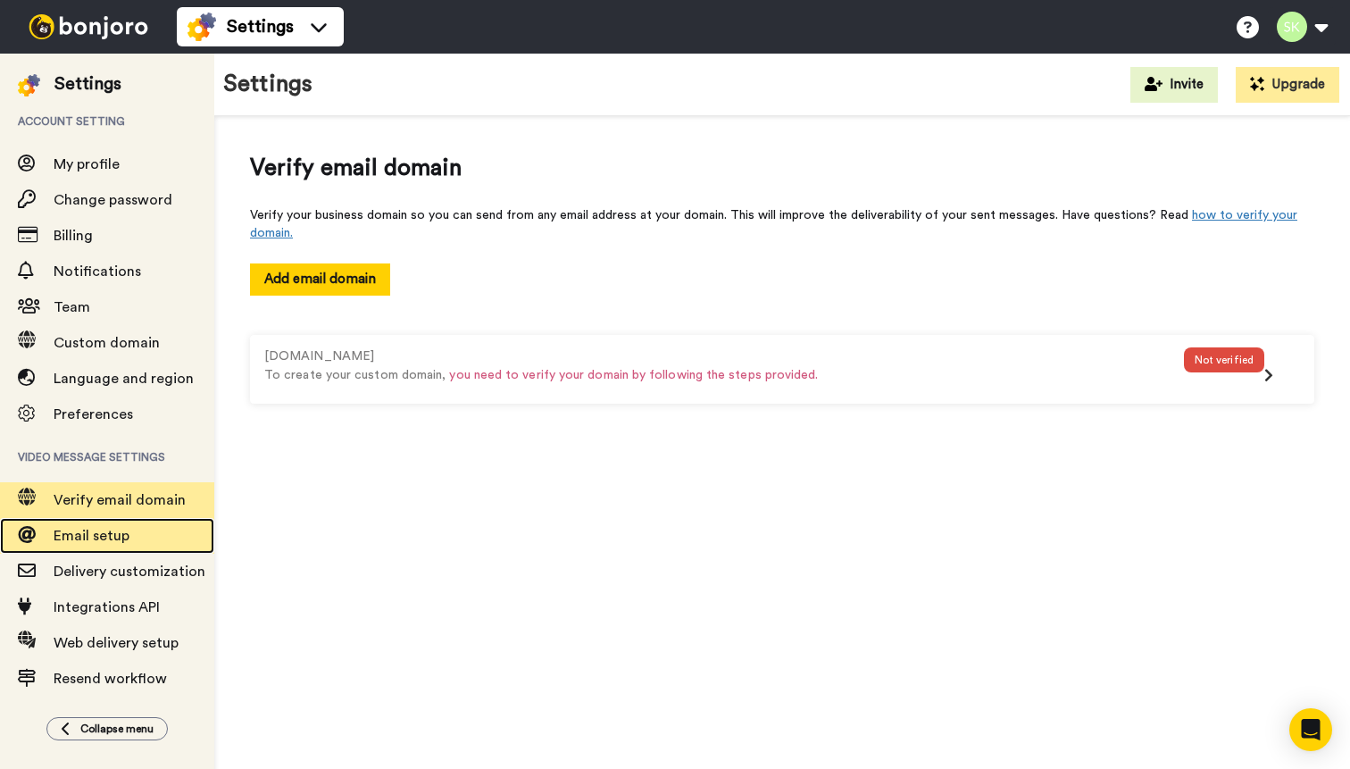
click at [113, 538] on span "Email setup" at bounding box center [92, 536] width 76 height 14
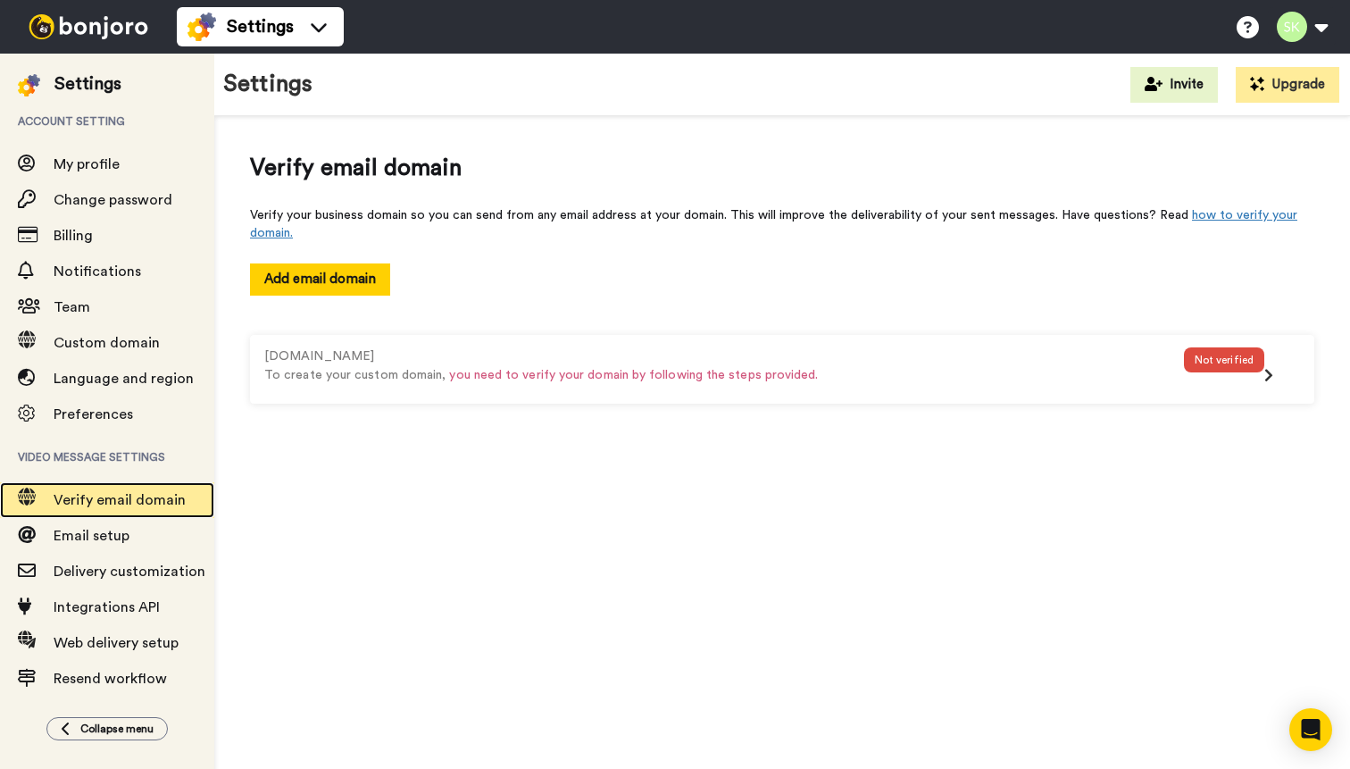
click at [122, 501] on span "Verify email domain" at bounding box center [120, 500] width 132 height 14
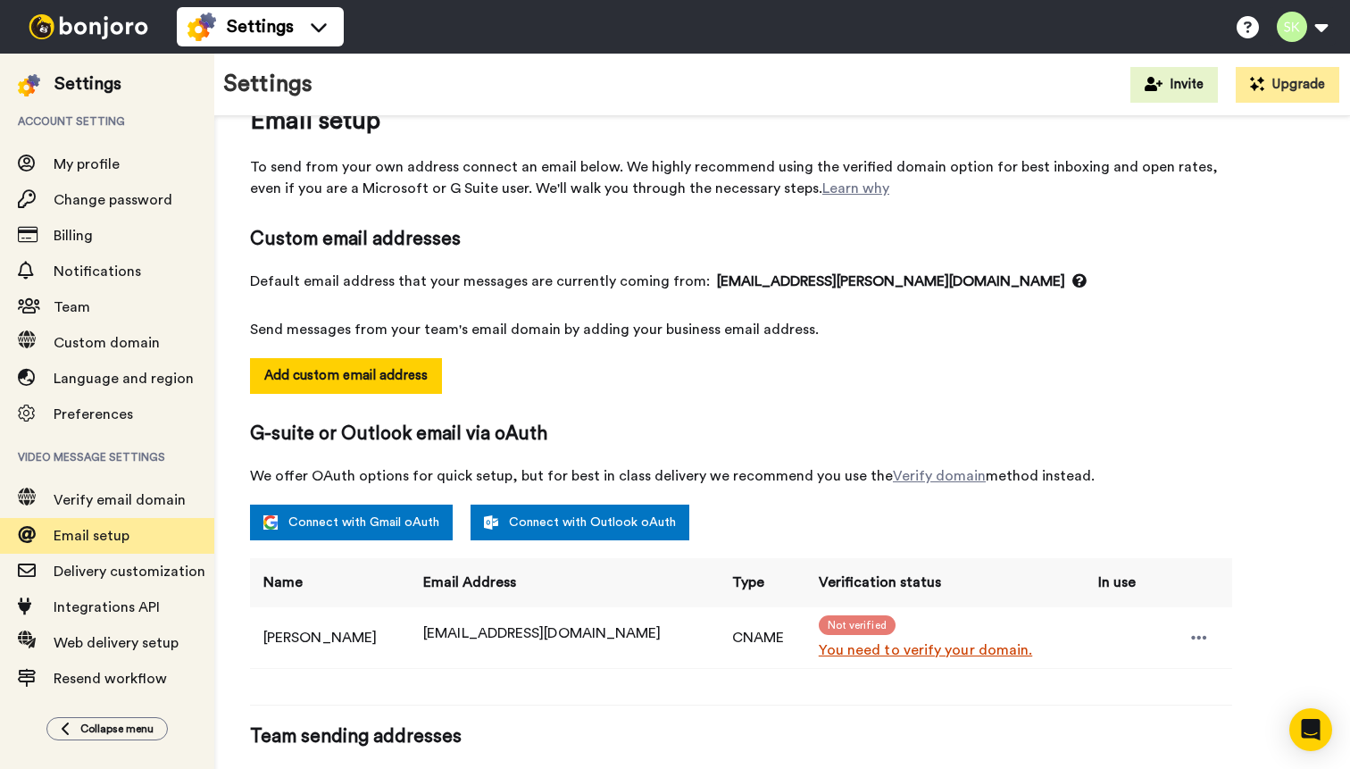
scroll to position [35, 0]
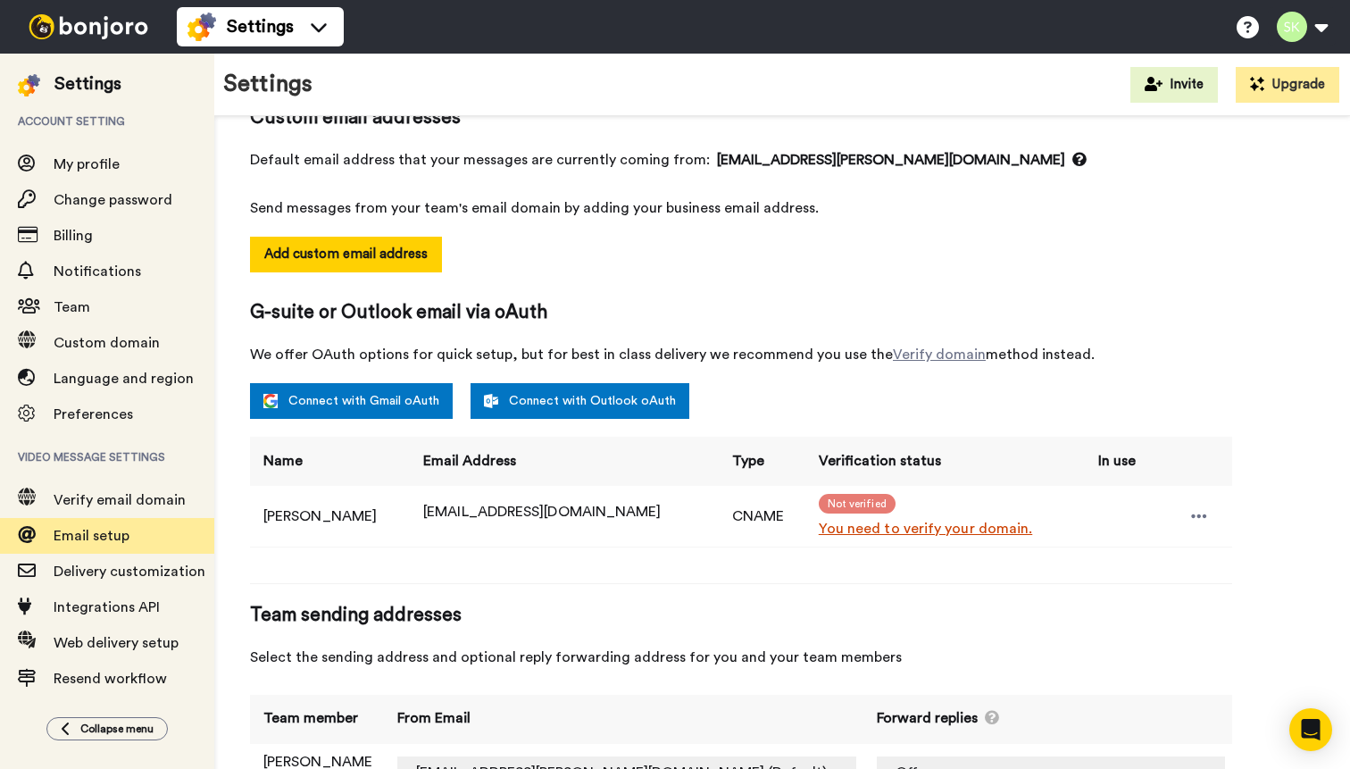
scroll to position [173, 0]
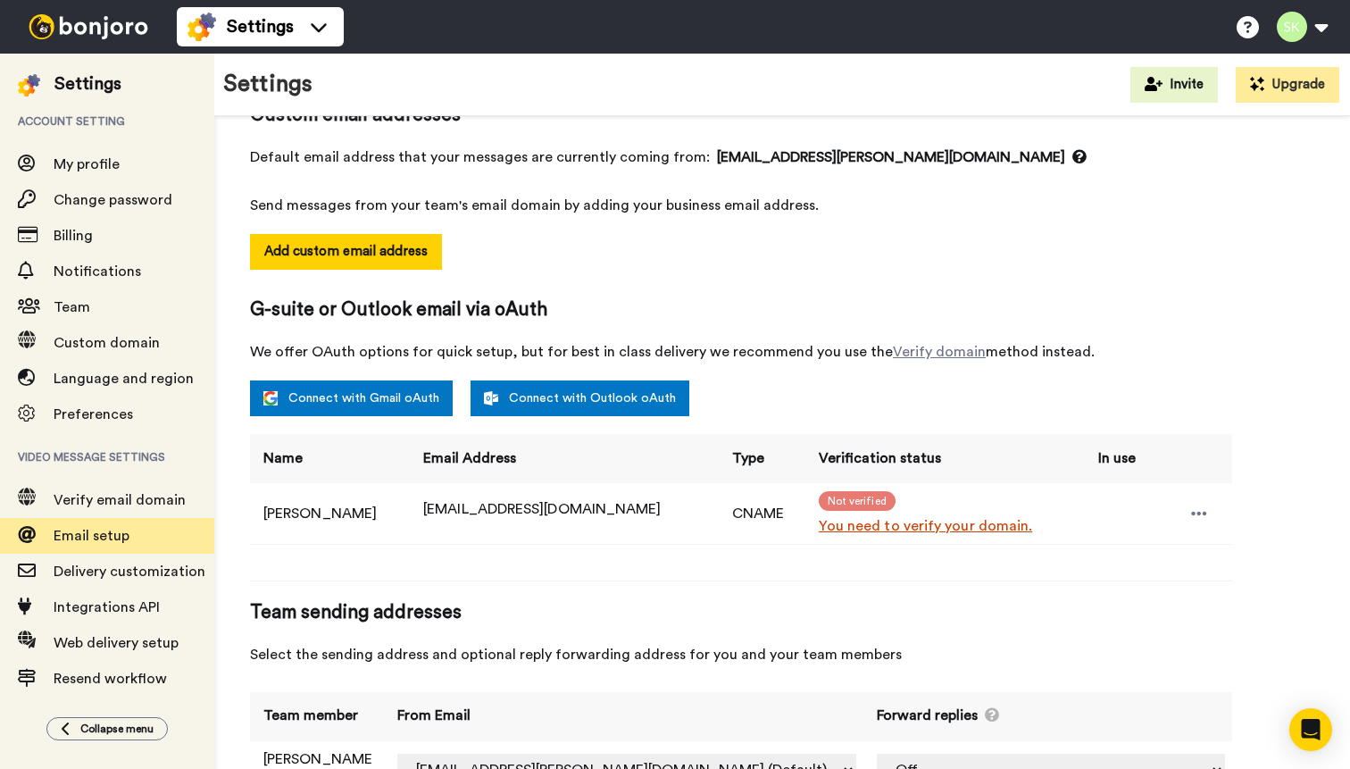
click at [1201, 513] on td at bounding box center [1194, 513] width 78 height 61
click at [1191, 510] on icon at bounding box center [1199, 514] width 16 height 18
click at [1211, 547] on li "Resend email" at bounding box center [1230, 543] width 129 height 25
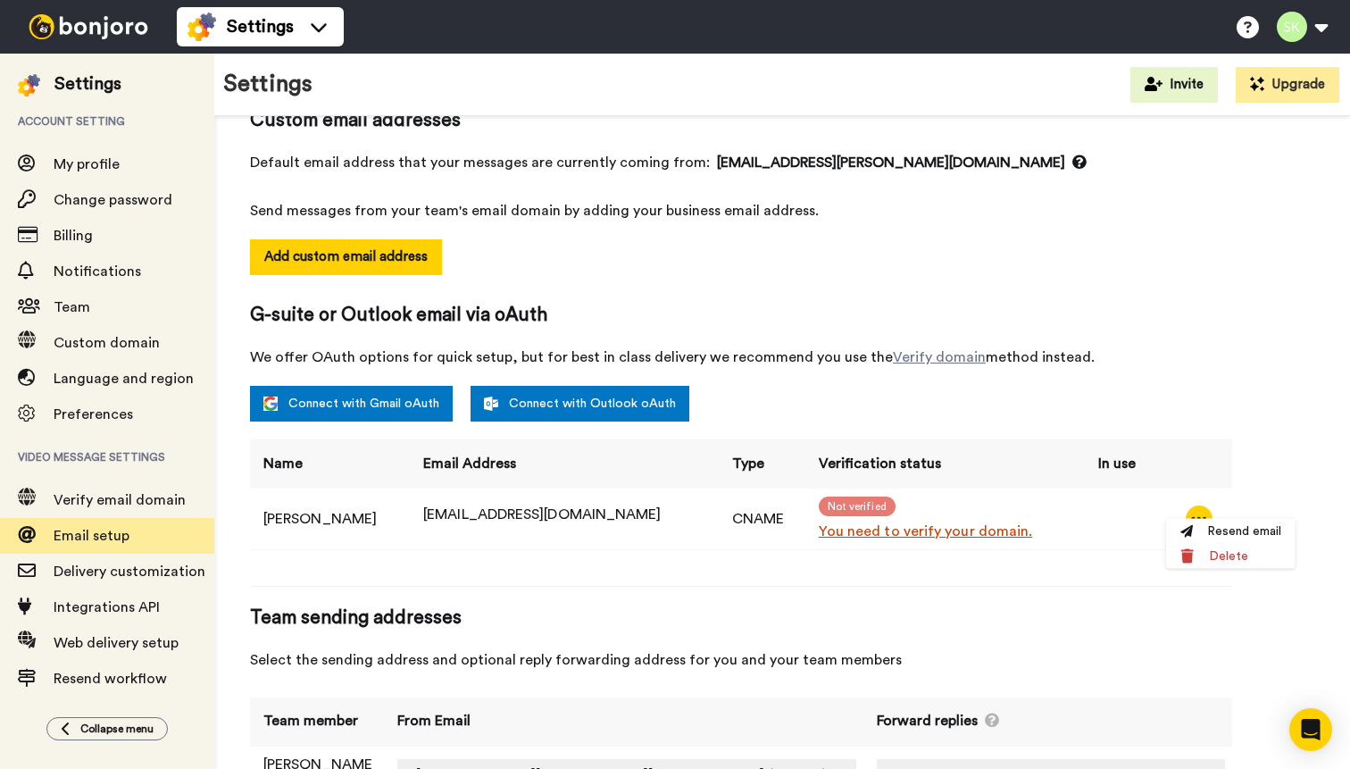
scroll to position [159, 0]
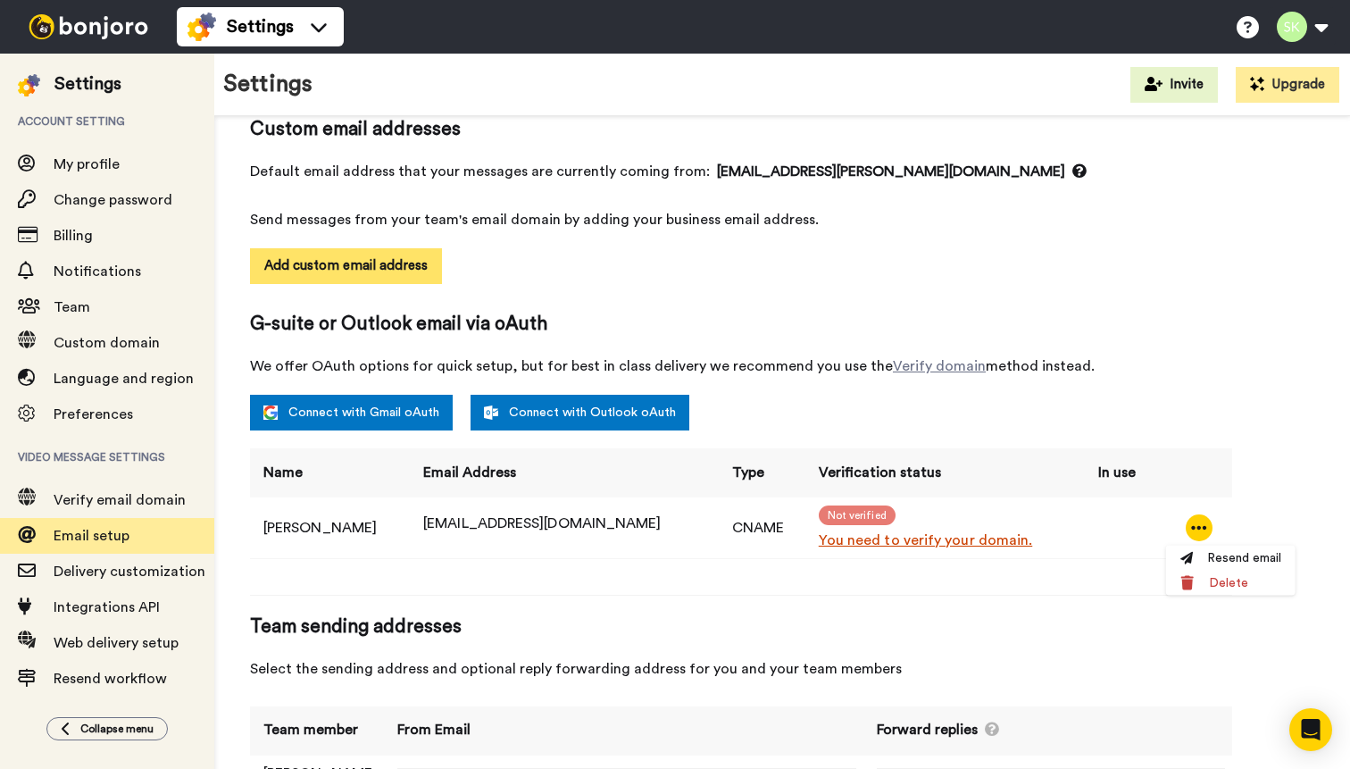
click at [386, 264] on button "Add custom email address" at bounding box center [346, 266] width 192 height 36
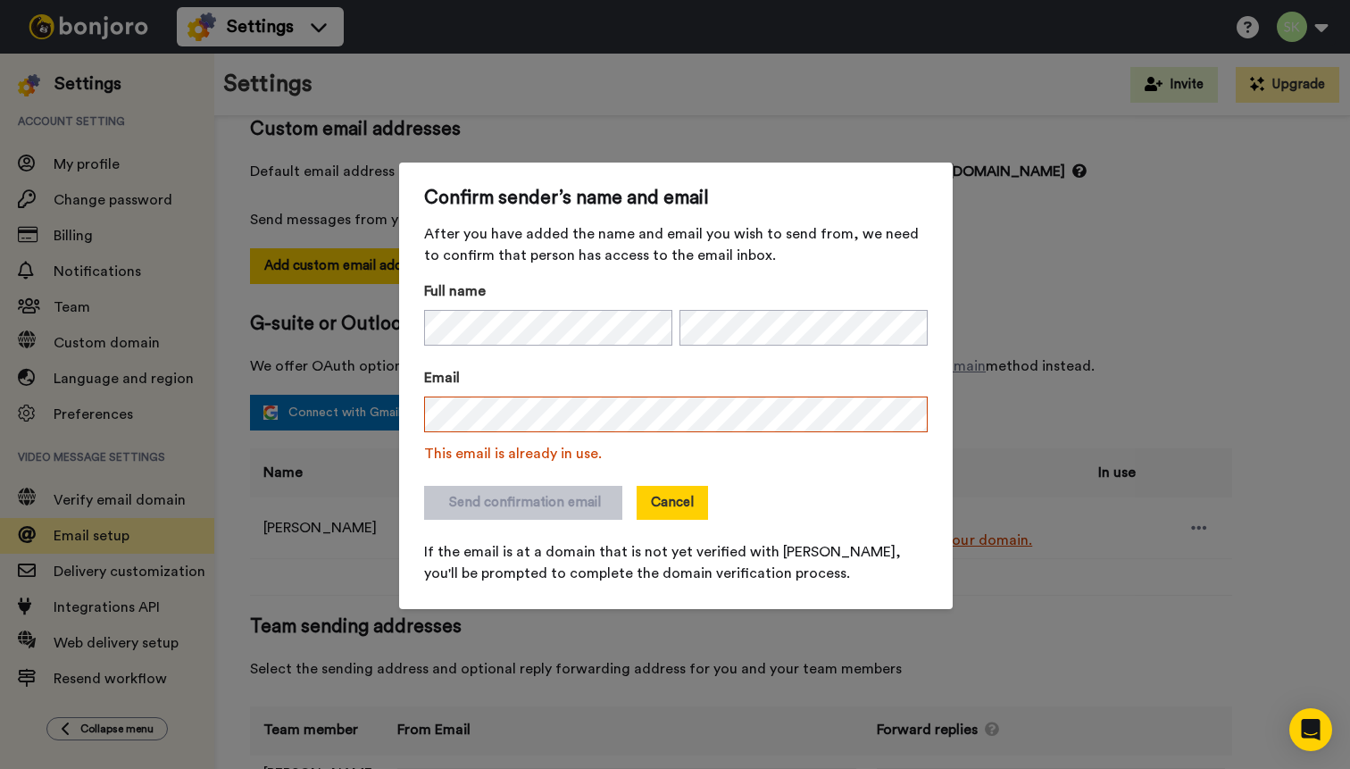
click at [672, 493] on button "Cancel" at bounding box center [672, 503] width 71 height 34
